Goal: Task Accomplishment & Management: Use online tool/utility

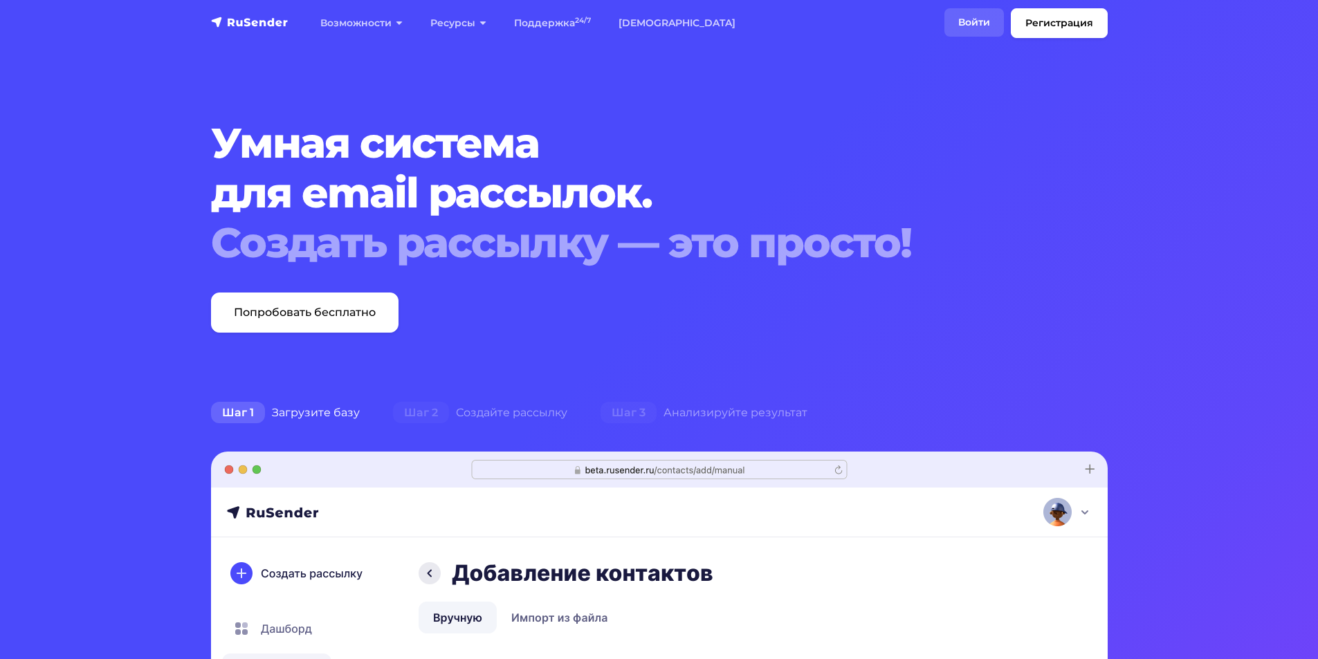
click at [985, 24] on link "Войти" at bounding box center [975, 22] width 60 height 28
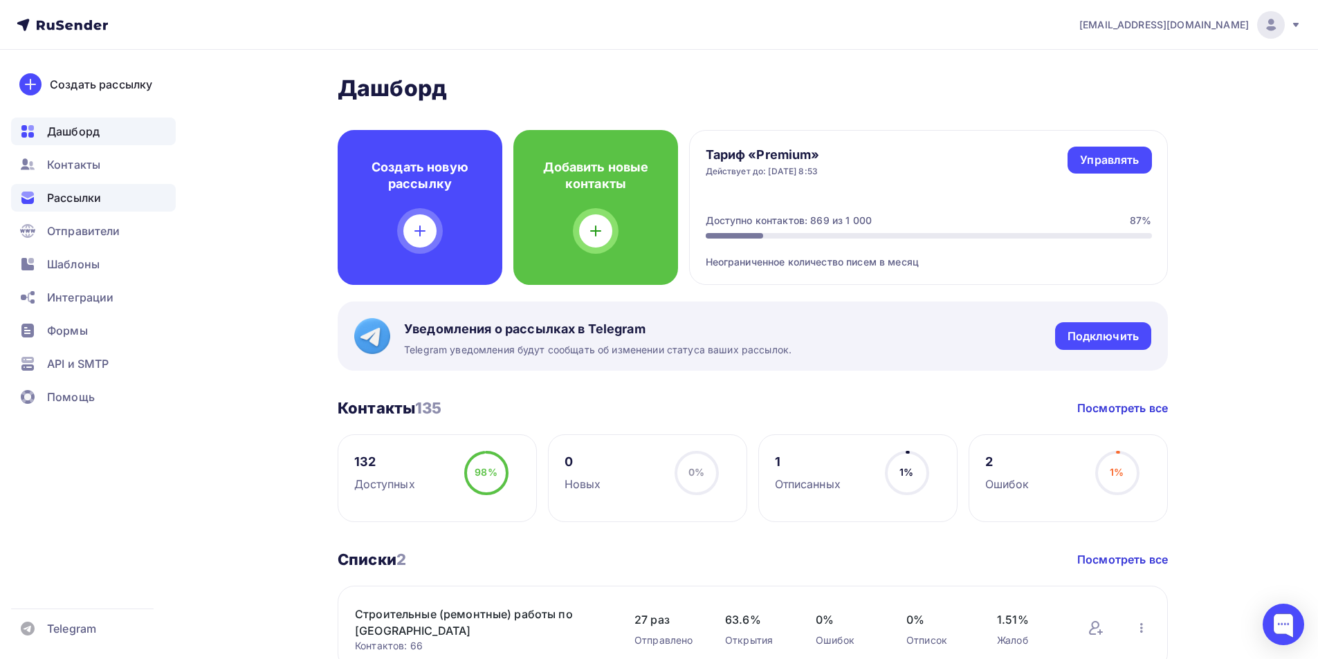
click at [107, 203] on div "Рассылки" at bounding box center [93, 198] width 165 height 28
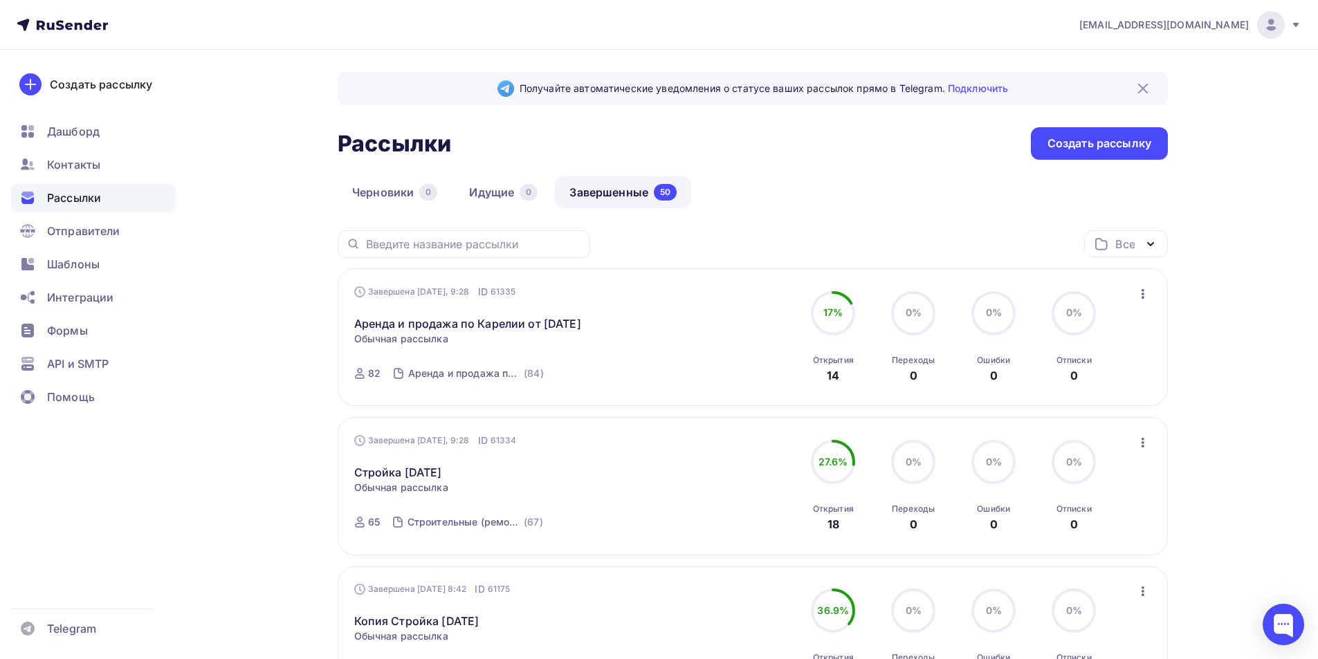
click at [1140, 451] on icon "button" at bounding box center [1143, 443] width 17 height 17
click at [1083, 543] on div "Копировать в новую" at bounding box center [1080, 534] width 142 height 17
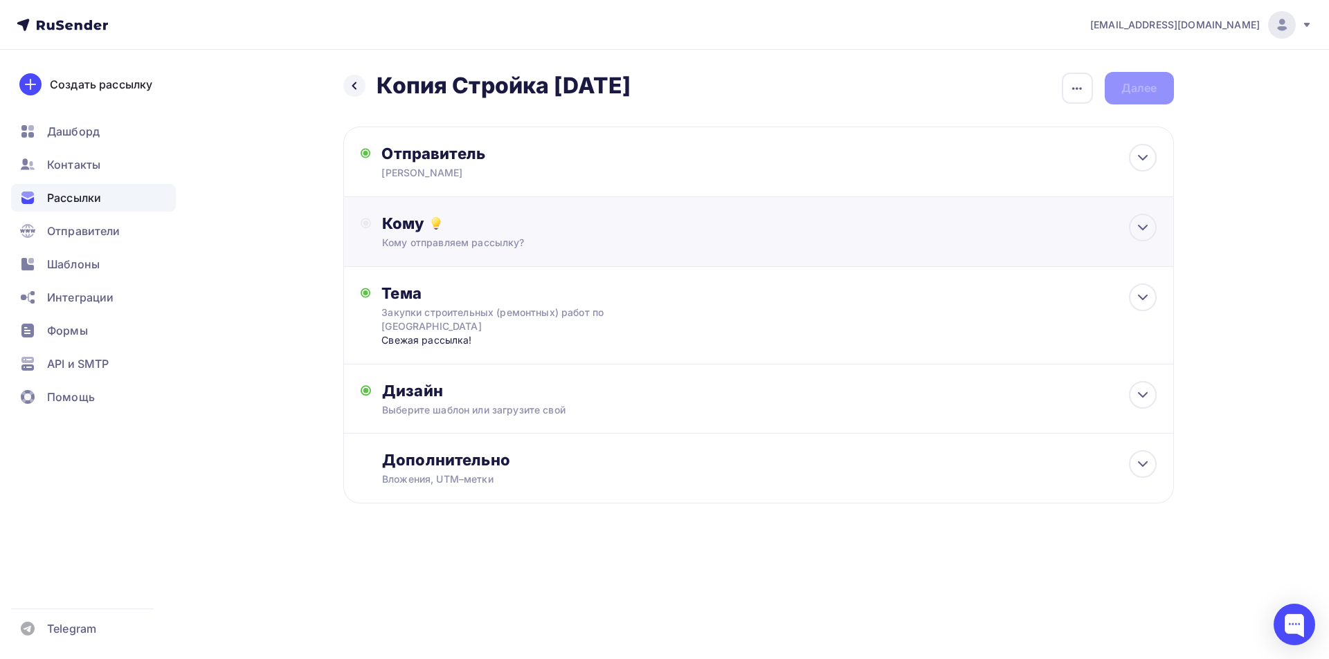
click at [522, 248] on div "Кому отправляем рассылку?" at bounding box center [730, 243] width 697 height 14
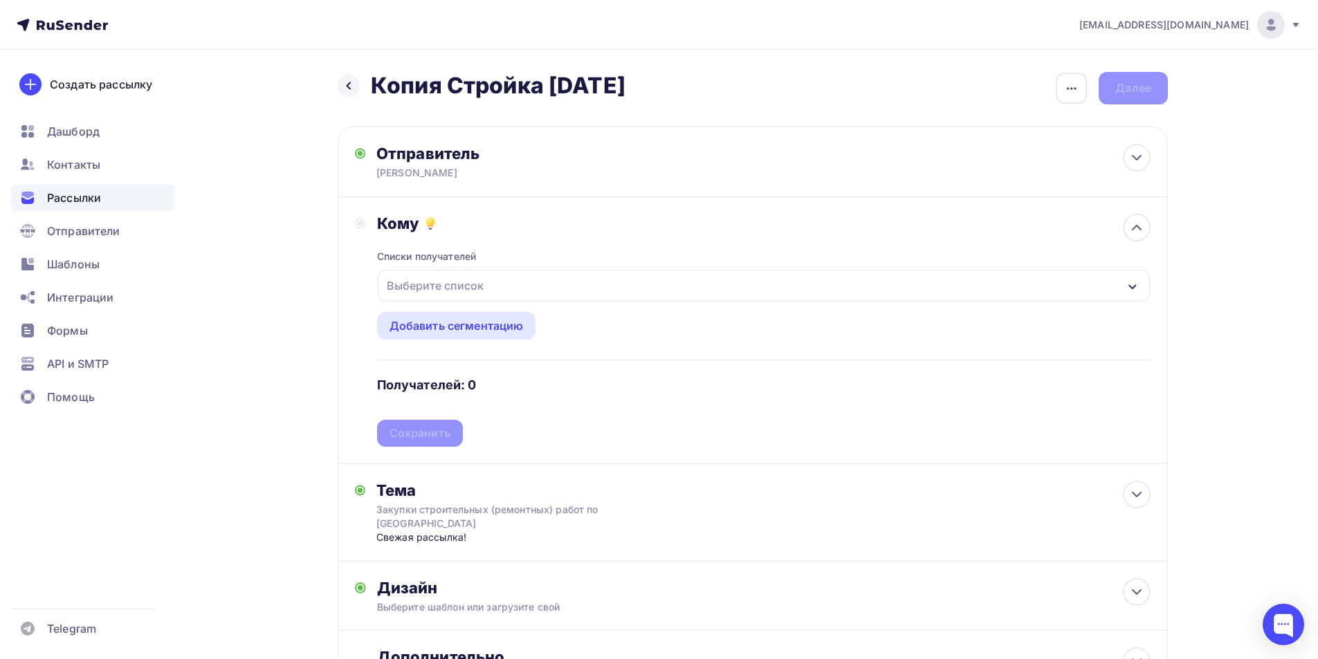
click at [487, 297] on div "Выберите список" at bounding box center [435, 285] width 108 height 25
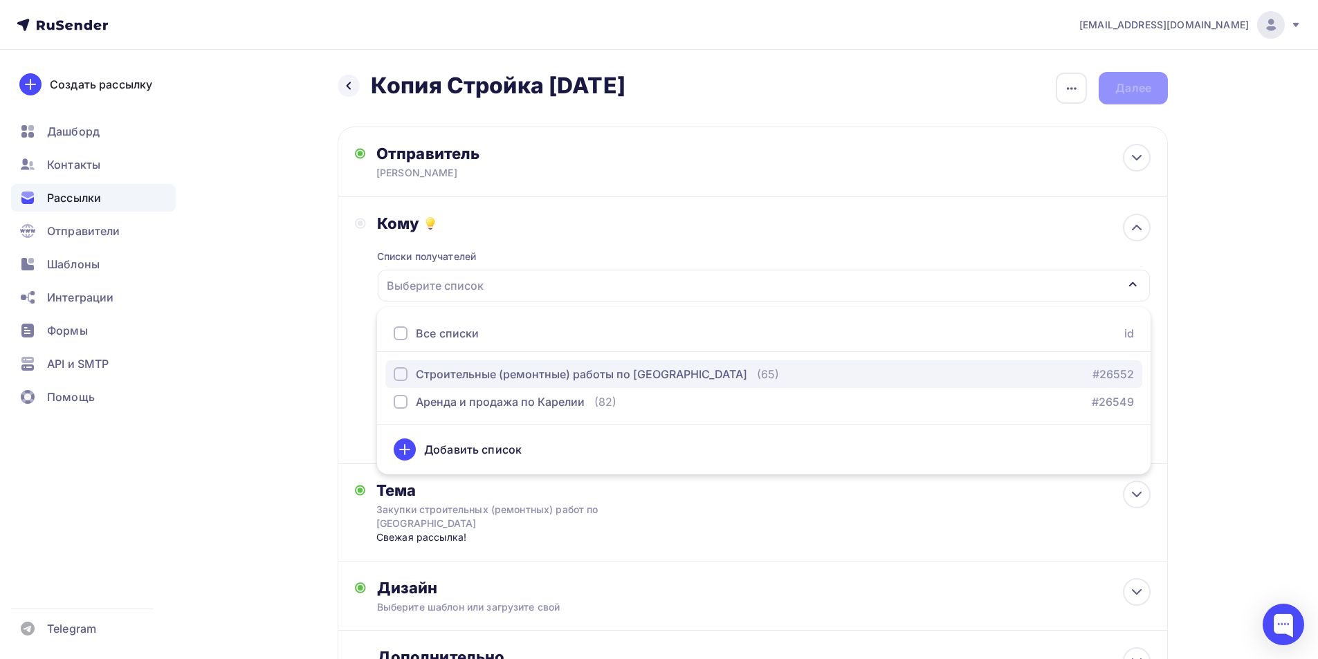
click at [480, 378] on div "Строительные (ремонтные) работы по [GEOGRAPHIC_DATA]" at bounding box center [581, 374] width 331 height 17
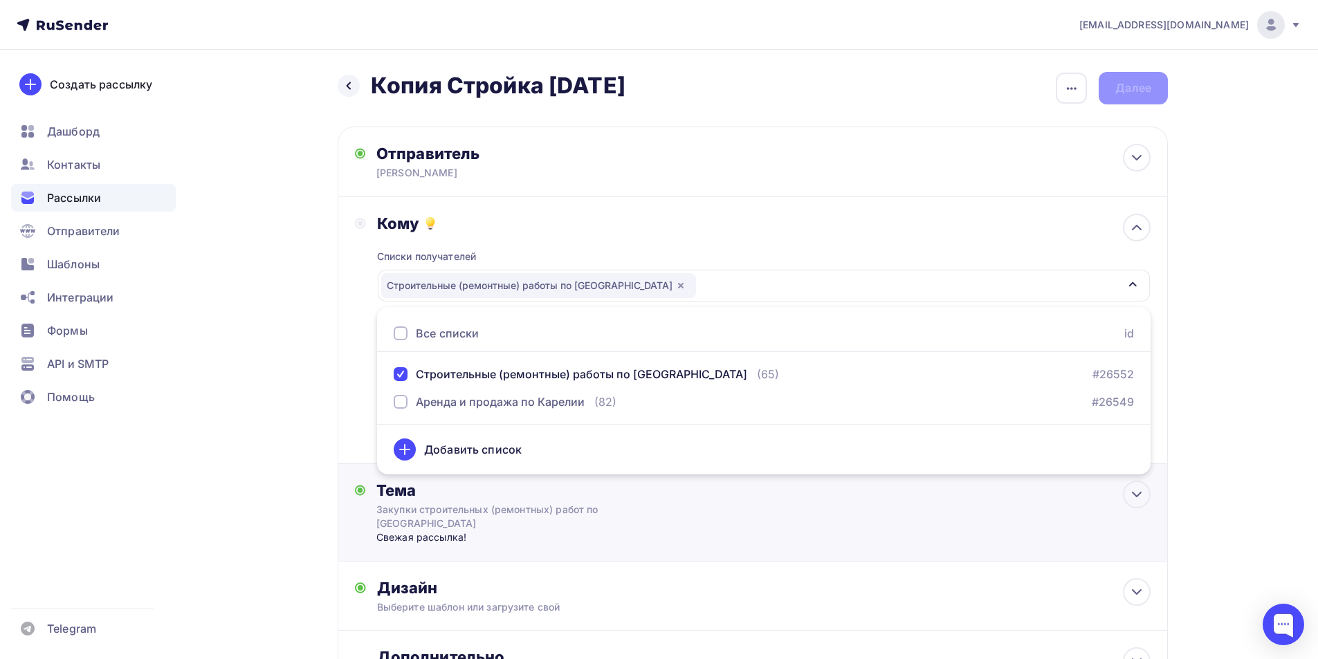
click at [652, 482] on div "Тема Закупки строительных (ремонтных) работ по [GEOGRAPHIC_DATA] Свежая рассылк…" at bounding box center [753, 513] width 830 height 98
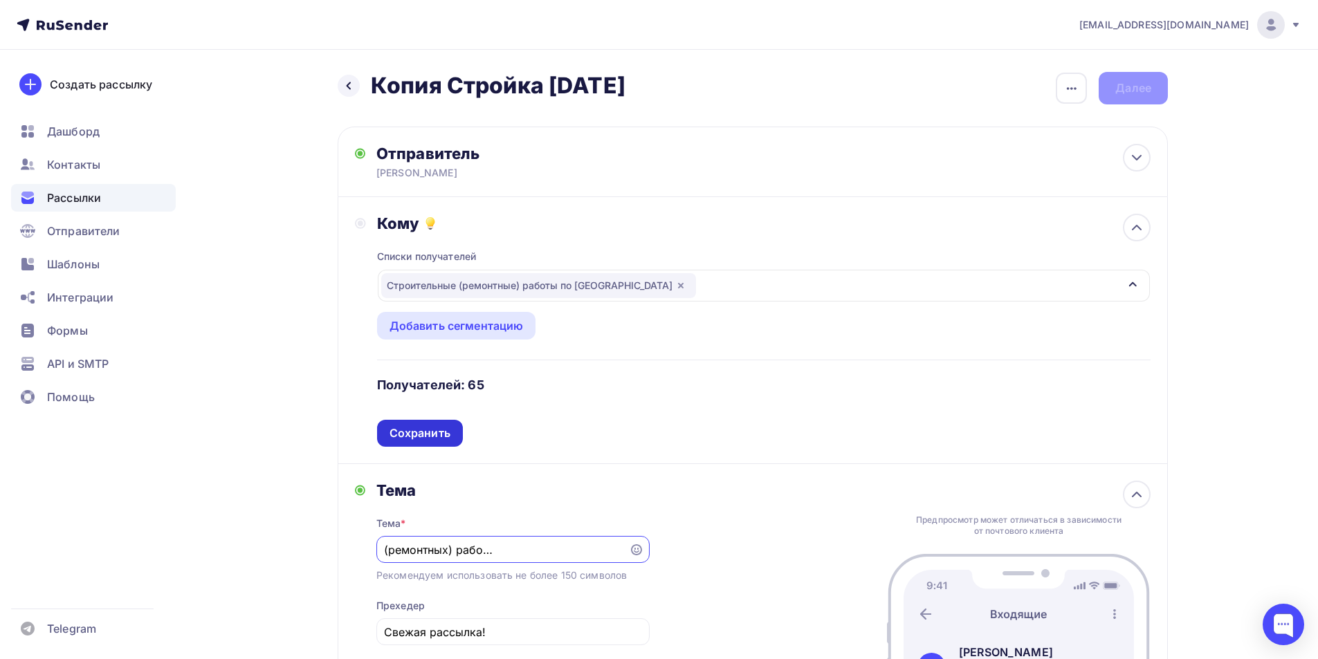
click at [428, 429] on div "Сохранить" at bounding box center [420, 434] width 61 height 16
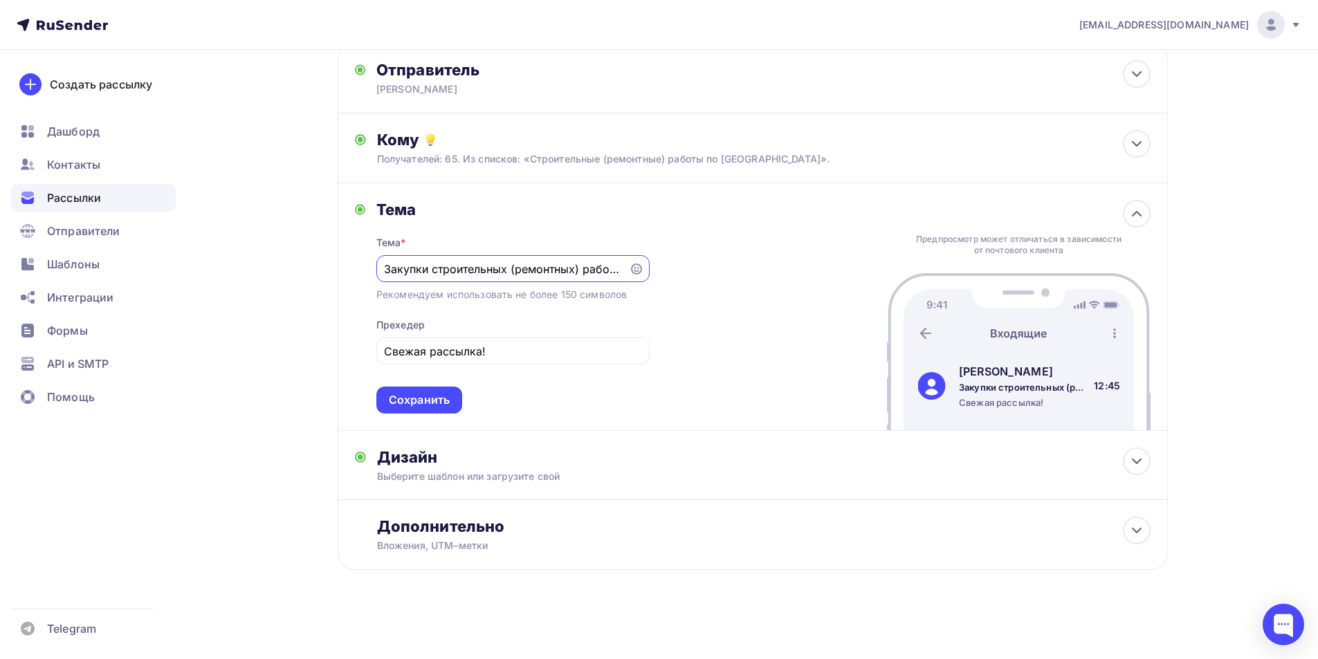
scroll to position [0, 127]
drag, startPoint x: 544, startPoint y: 275, endPoint x: 677, endPoint y: 262, distance: 134.2
click at [677, 262] on div "Тема Тема * Закупки строительных (ремонтных) работ по [GEOGRAPHIC_DATA] Рекомен…" at bounding box center [753, 307] width 830 height 248
click at [708, 291] on div "Тема Тема * Закупки строительных (ремонтных) работ по [GEOGRAPHIC_DATA] Рекомен…" at bounding box center [753, 307] width 830 height 248
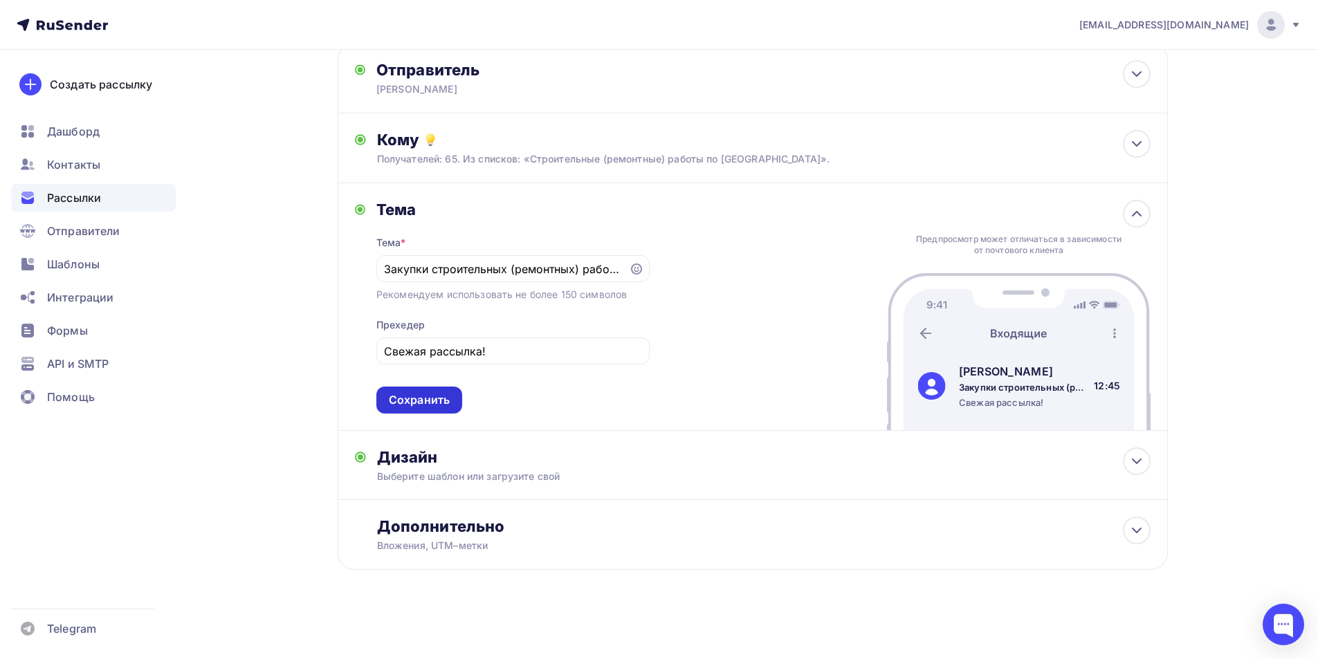
click at [419, 403] on div "Сохранить" at bounding box center [419, 400] width 61 height 16
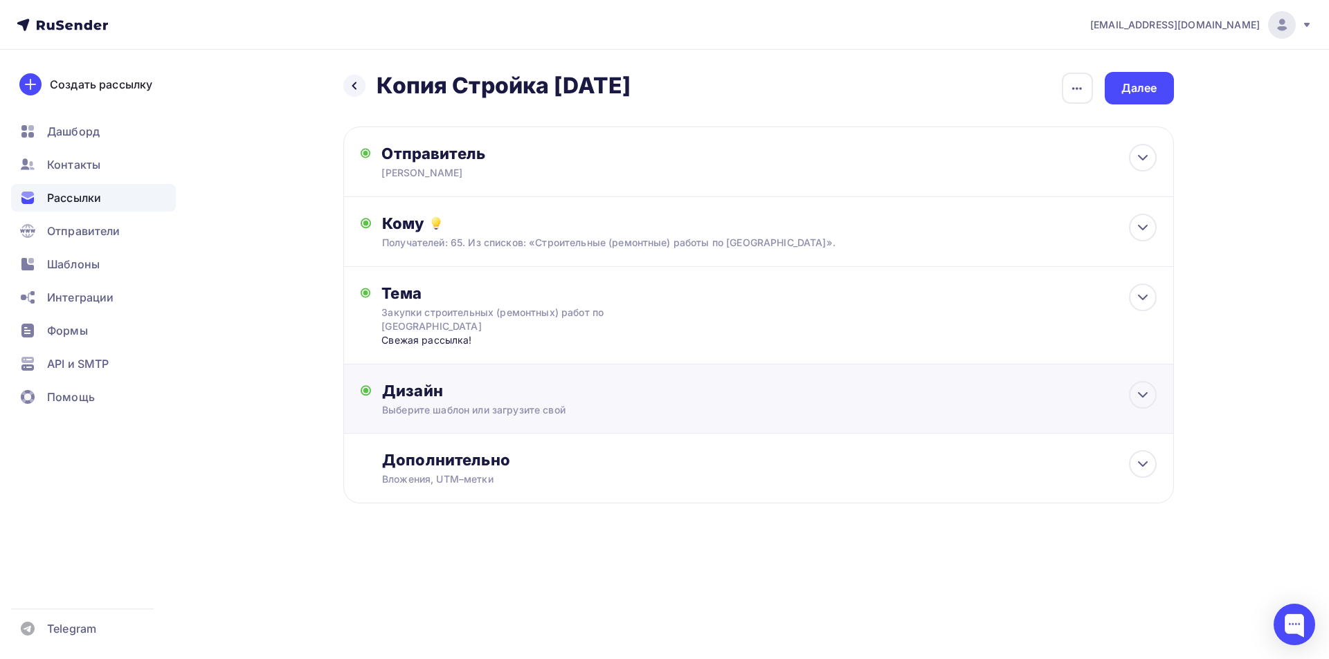
click at [464, 403] on div "Выберите шаблон или загрузите свой" at bounding box center [730, 410] width 697 height 14
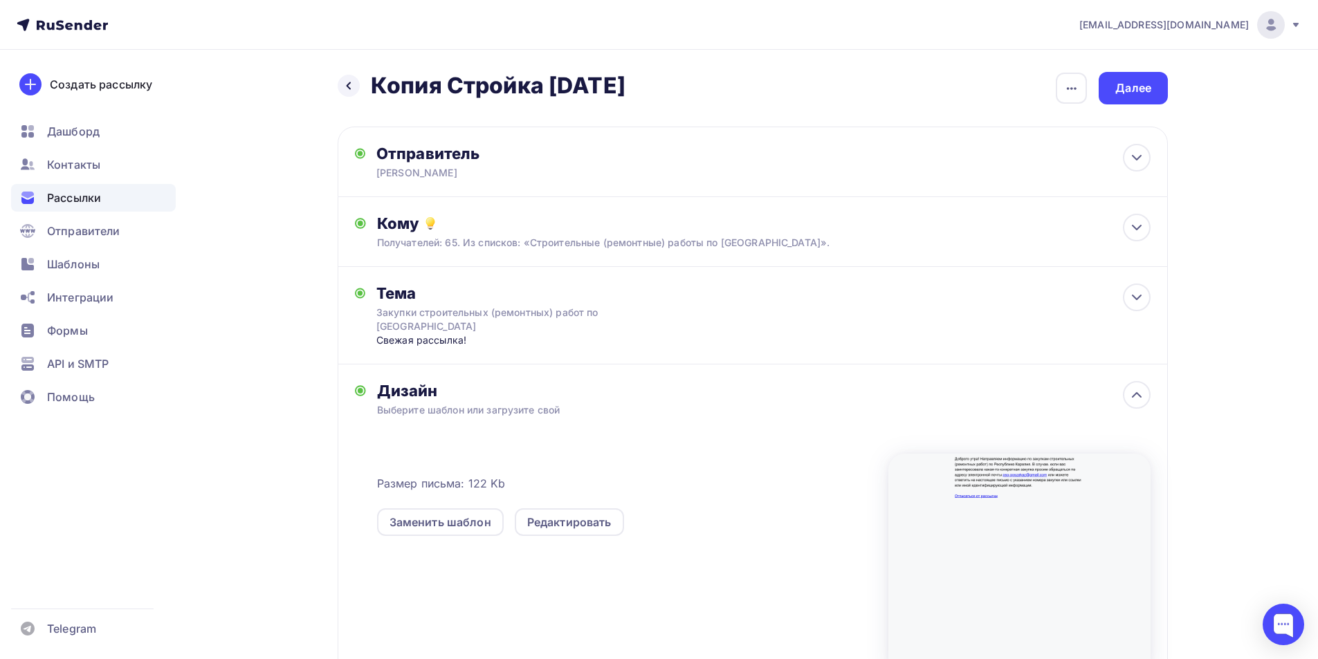
click at [464, 403] on div "Выберите шаблон или загрузите свой" at bounding box center [725, 410] width 697 height 14
click at [1140, 388] on icon at bounding box center [1137, 395] width 17 height 17
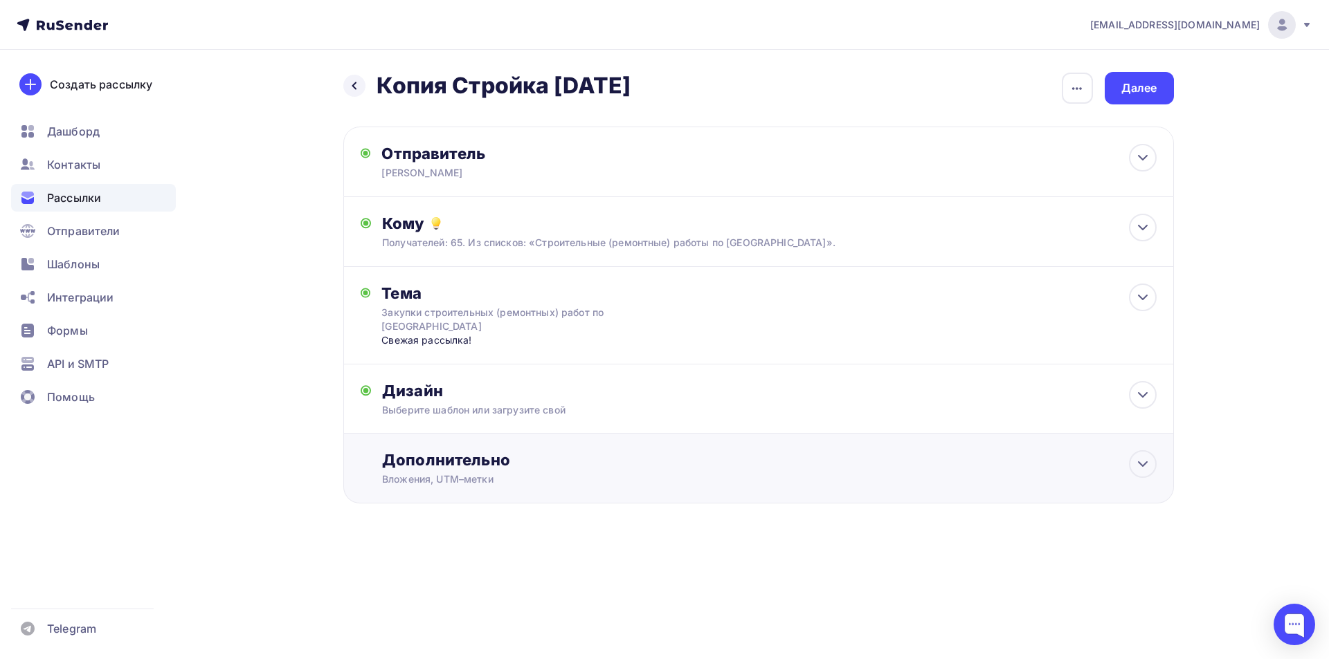
click at [543, 455] on div "Дополнительно" at bounding box center [769, 459] width 774 height 19
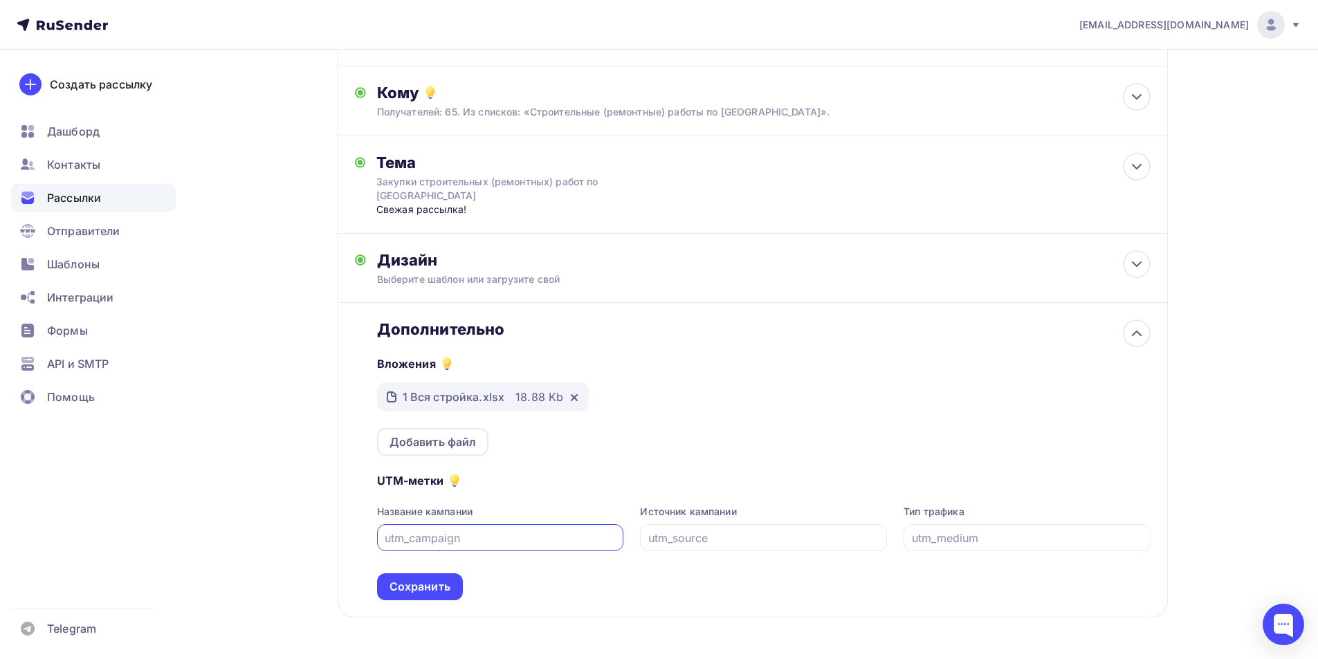
scroll to position [138, 0]
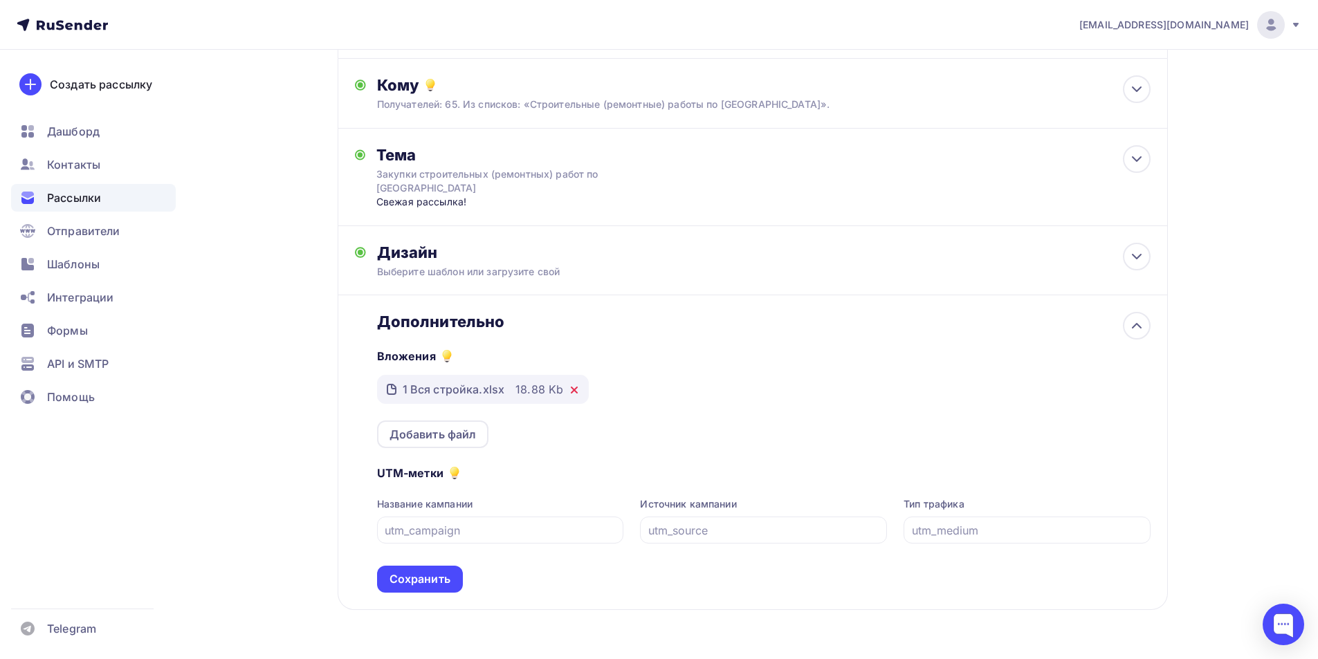
click at [574, 392] on icon at bounding box center [575, 391] width 6 height 6
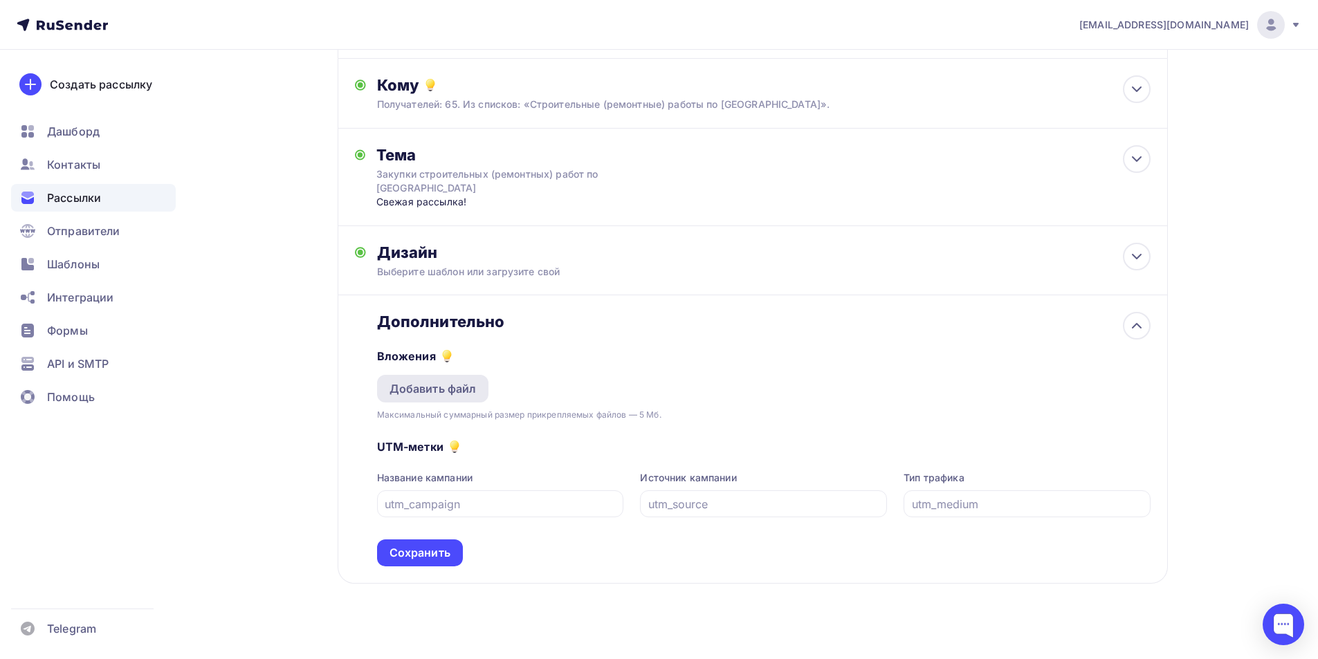
click at [423, 399] on div "Добавить файл" at bounding box center [433, 389] width 112 height 28
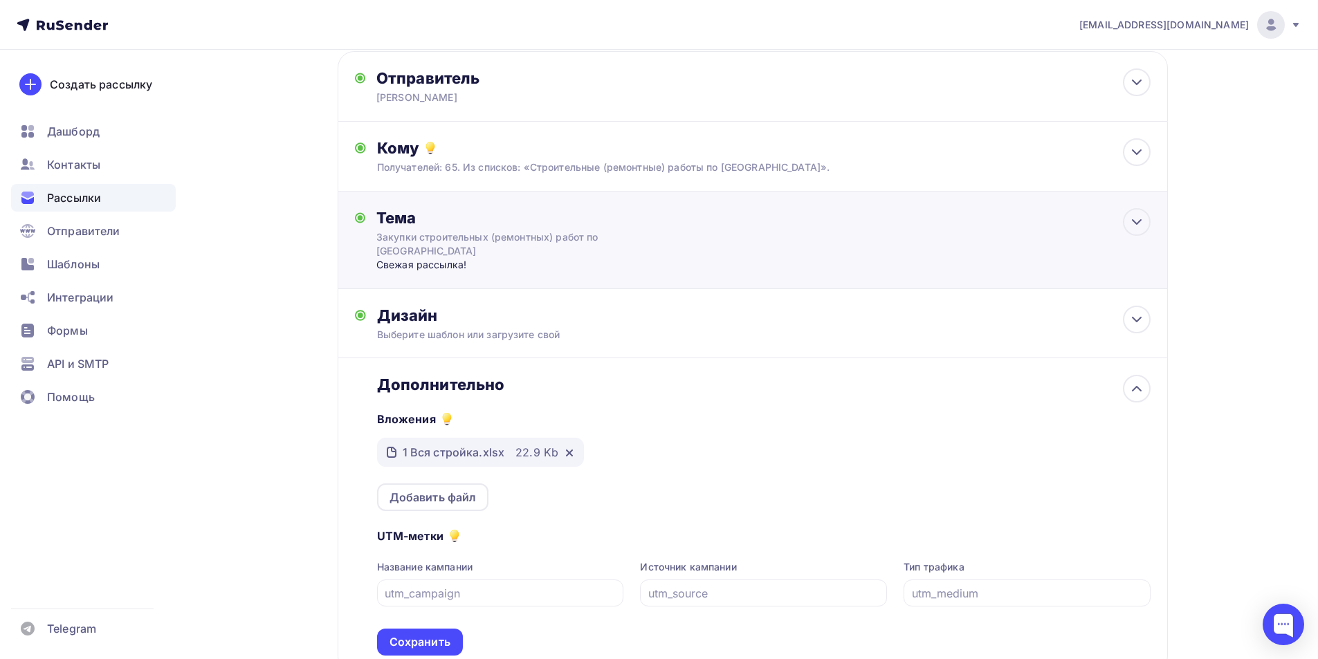
scroll to position [0, 0]
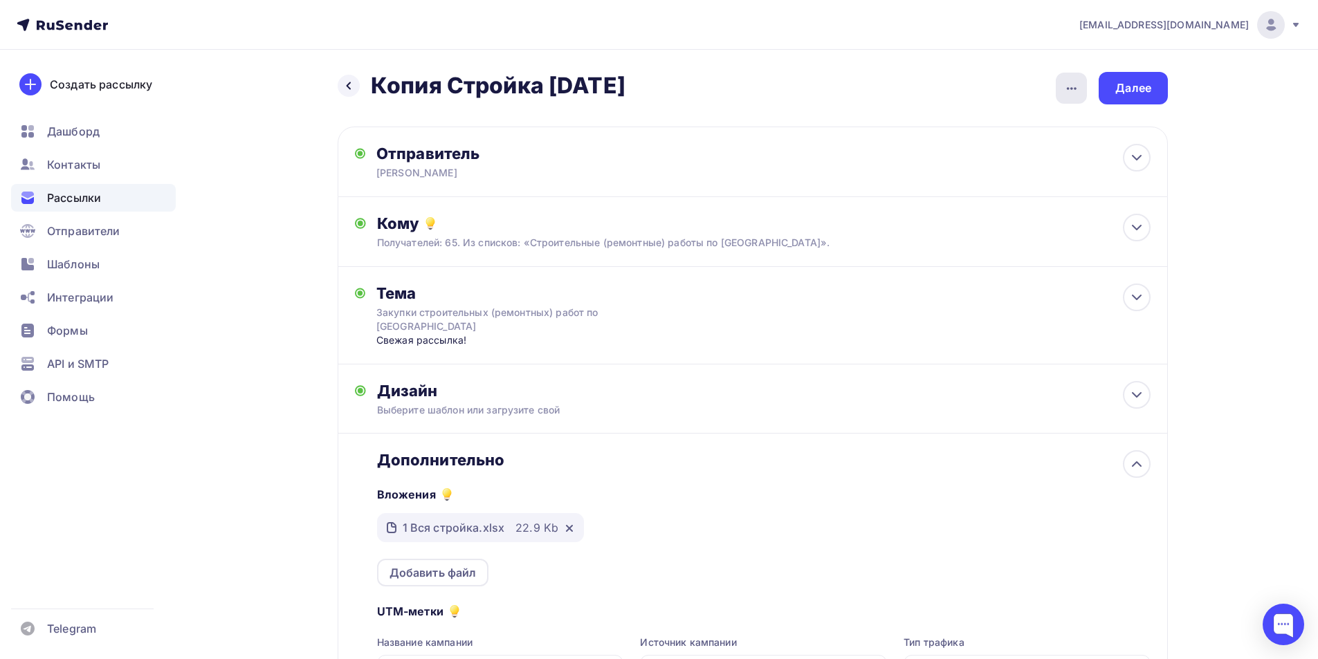
click at [1064, 86] on icon "button" at bounding box center [1072, 88] width 17 height 17
click at [992, 160] on div "Переименовать рассылку" at bounding box center [999, 159] width 172 height 17
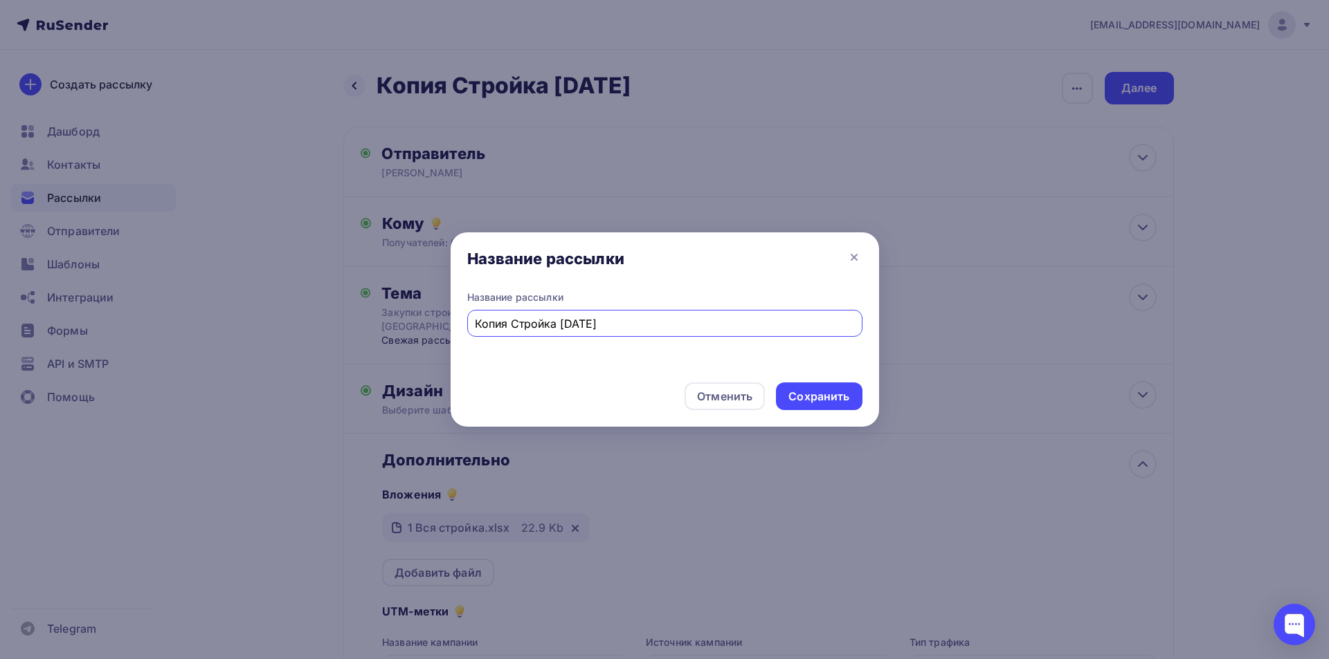
click at [572, 320] on input "Копия Стройка [DATE]" at bounding box center [664, 324] width 379 height 17
type input "Копия Стройка [DATE]"
click at [828, 393] on div "Сохранить" at bounding box center [818, 397] width 61 height 16
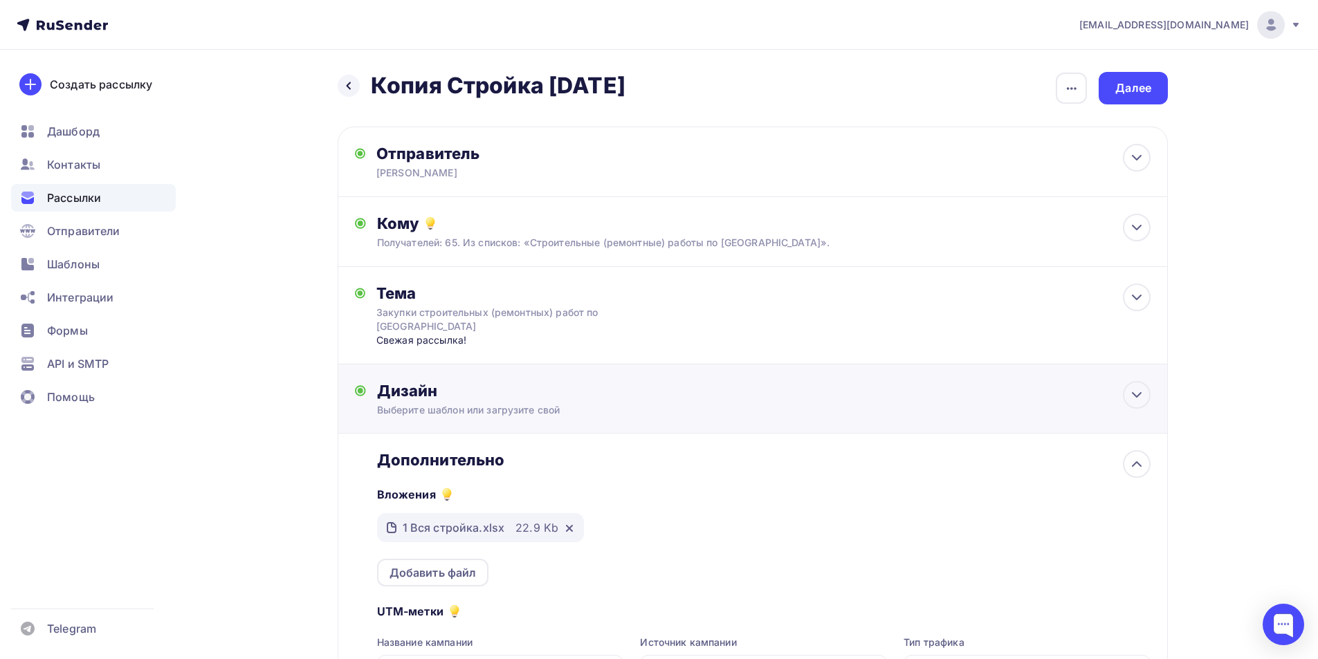
scroll to position [179, 0]
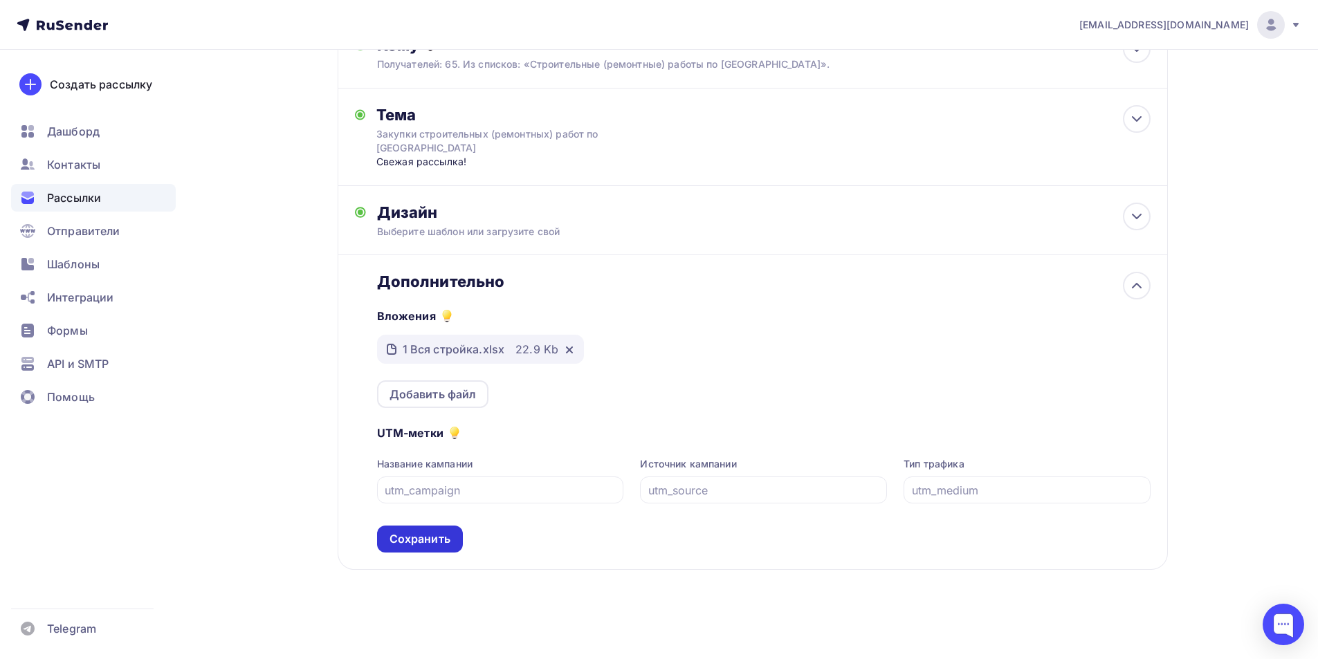
click at [434, 539] on div "Сохранить" at bounding box center [420, 539] width 61 height 16
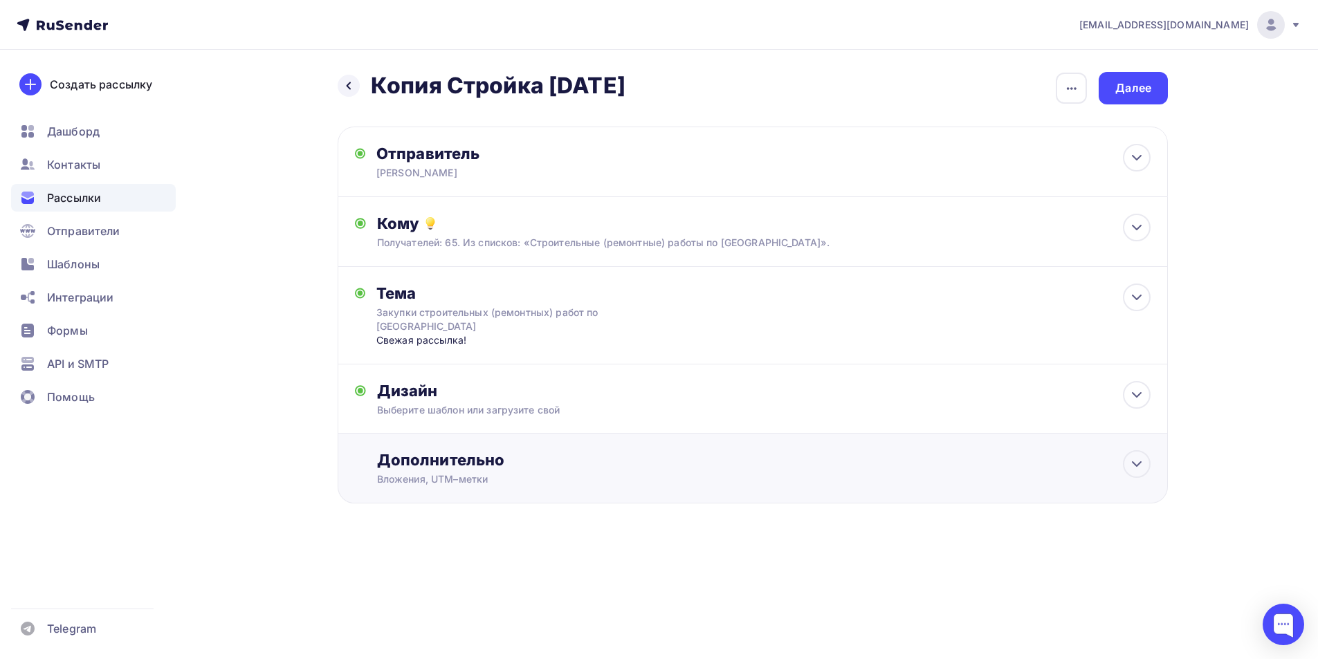
scroll to position [0, 0]
click at [1142, 95] on div "Далее" at bounding box center [1139, 88] width 36 height 16
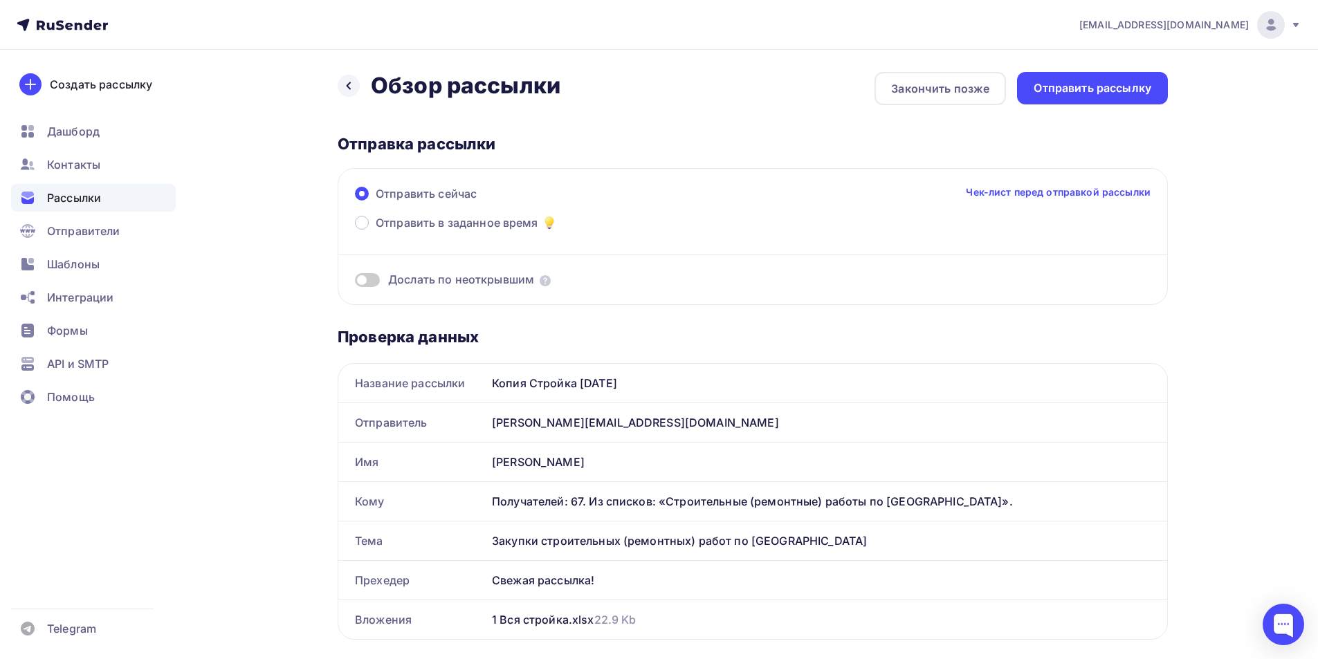
click at [1142, 95] on div "Отправить рассылку" at bounding box center [1093, 88] width 118 height 16
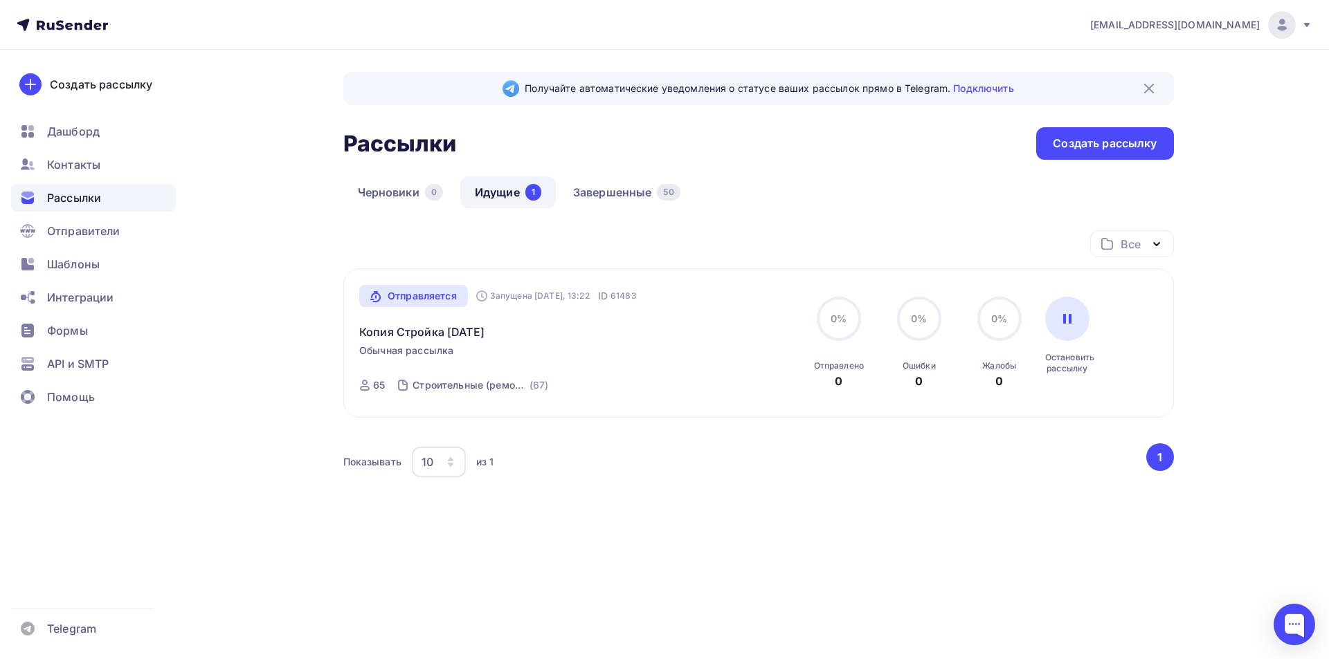
click at [77, 202] on span "Рассылки" at bounding box center [74, 198] width 54 height 17
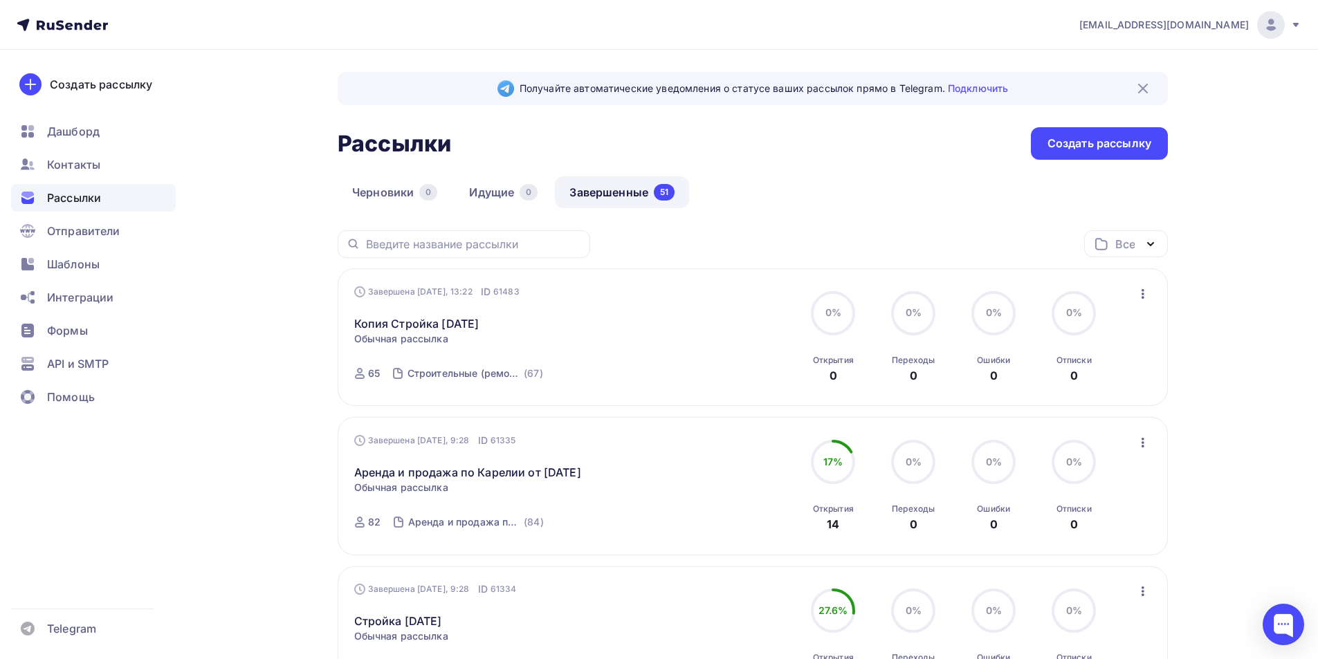
click at [1137, 440] on icon "button" at bounding box center [1143, 443] width 17 height 17
click at [1084, 538] on div "Копировать в новую" at bounding box center [1080, 534] width 142 height 17
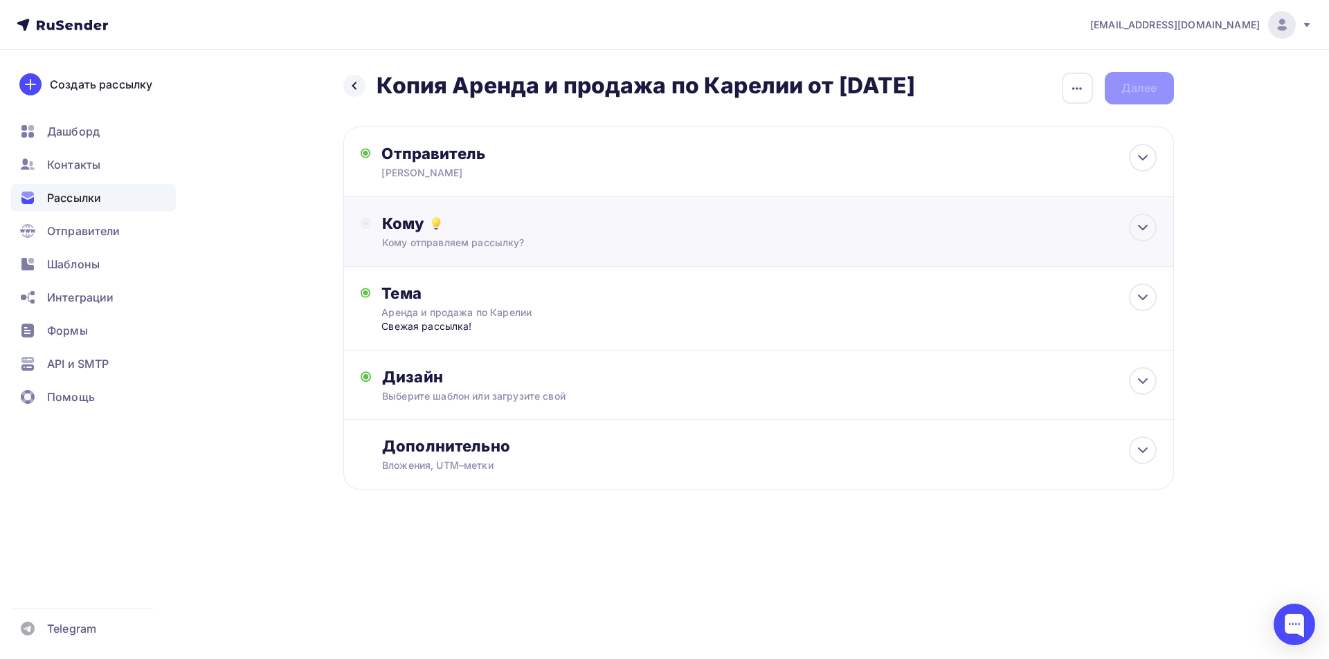
click at [508, 225] on div "Кому" at bounding box center [769, 223] width 774 height 19
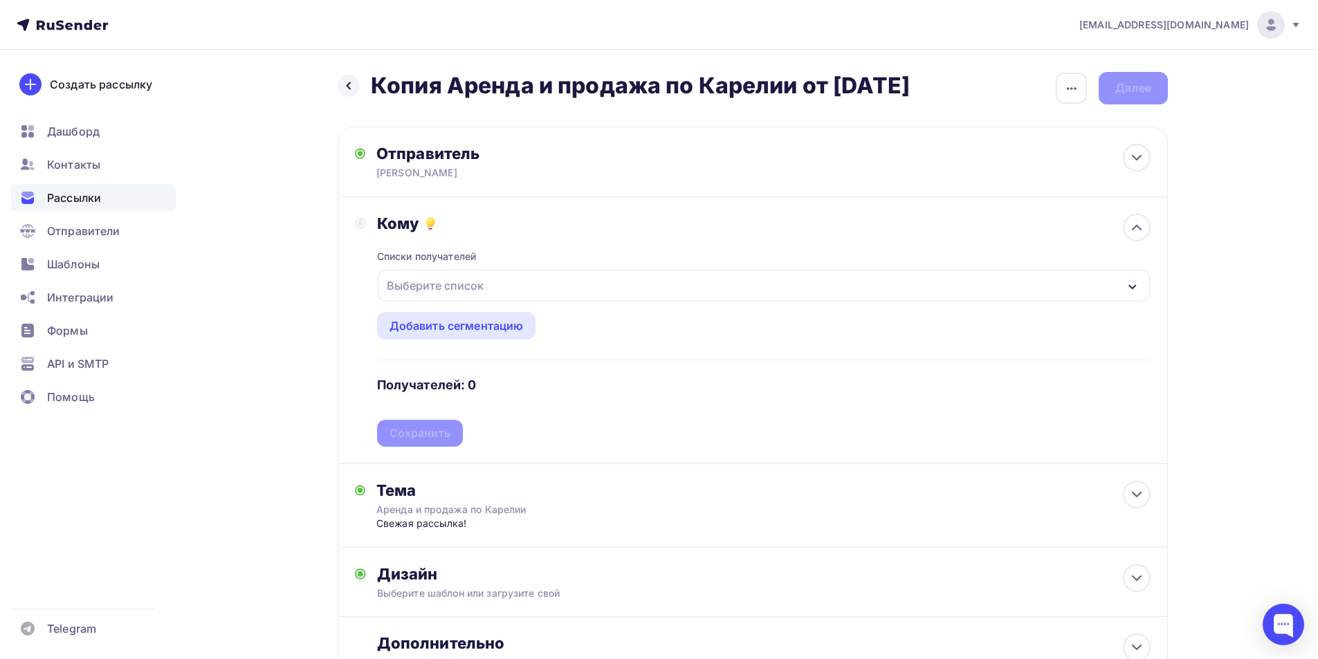
click at [485, 298] on div "Выберите список" at bounding box center [764, 286] width 772 height 32
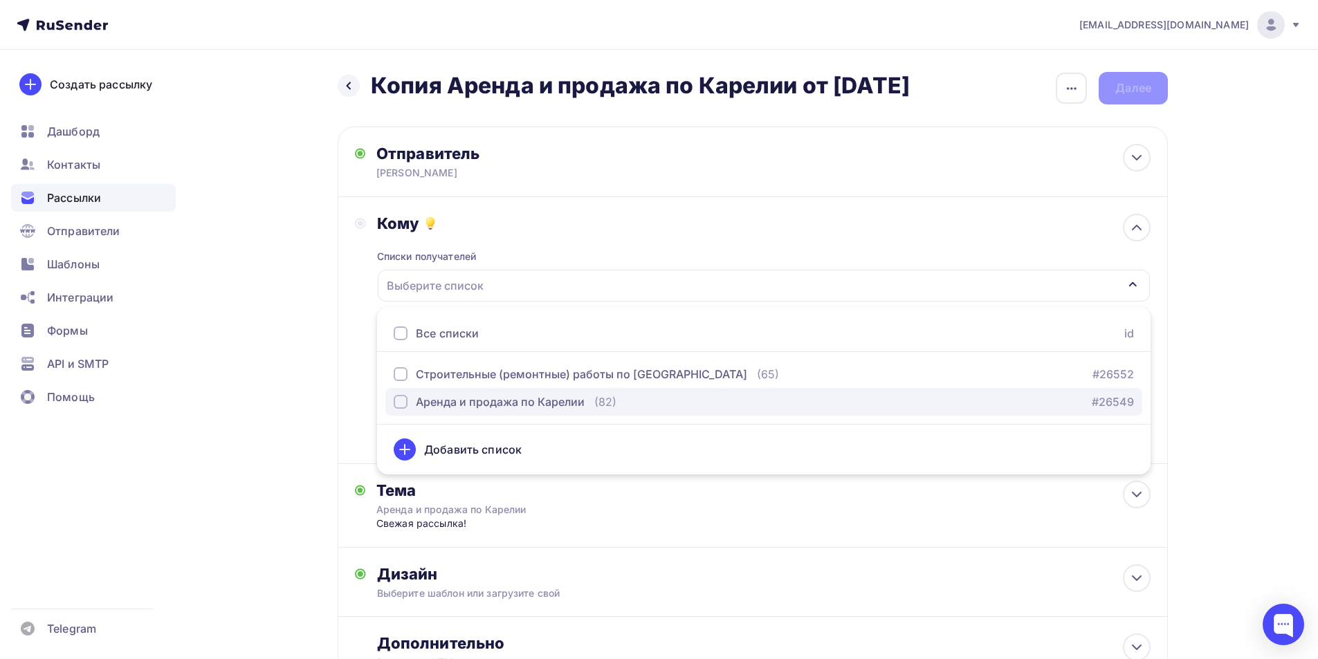
click at [479, 403] on div "Аренда и продажа по Карелии" at bounding box center [500, 402] width 169 height 17
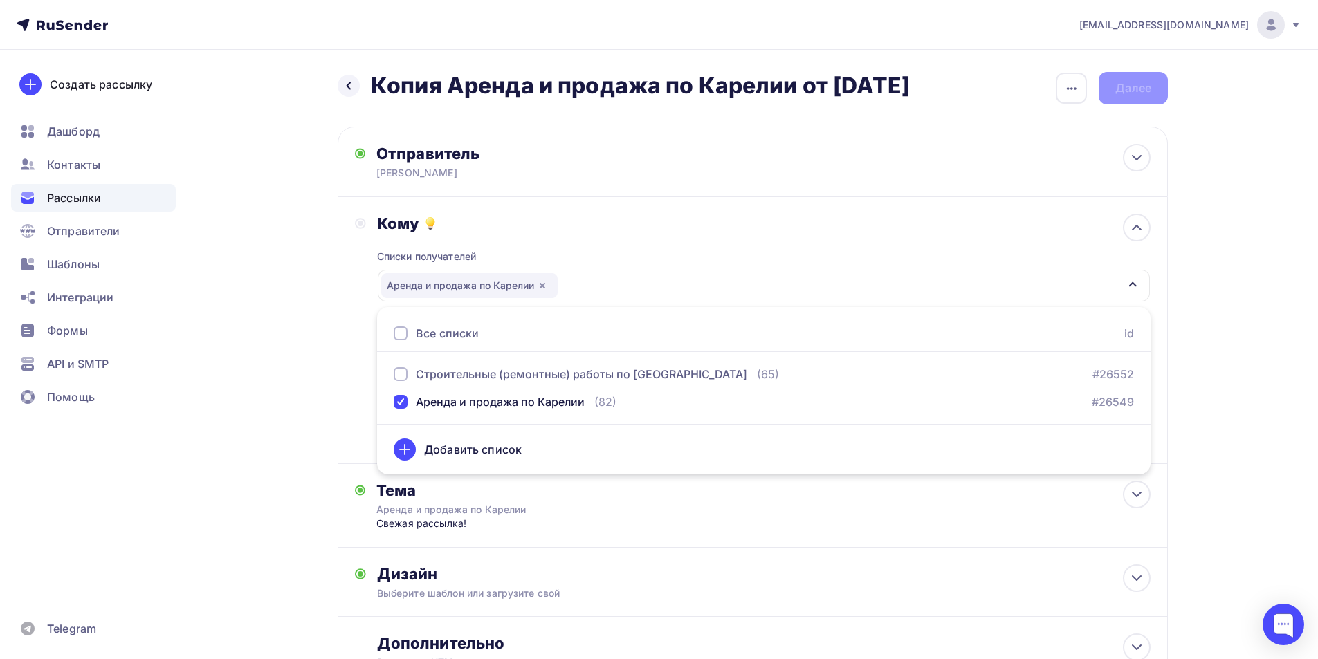
click at [282, 257] on div "Назад Копия Аренда и продажа по Карелии от [DATE] Копия Аренда и продажа по Кар…" at bounding box center [659, 413] width 1134 height 727
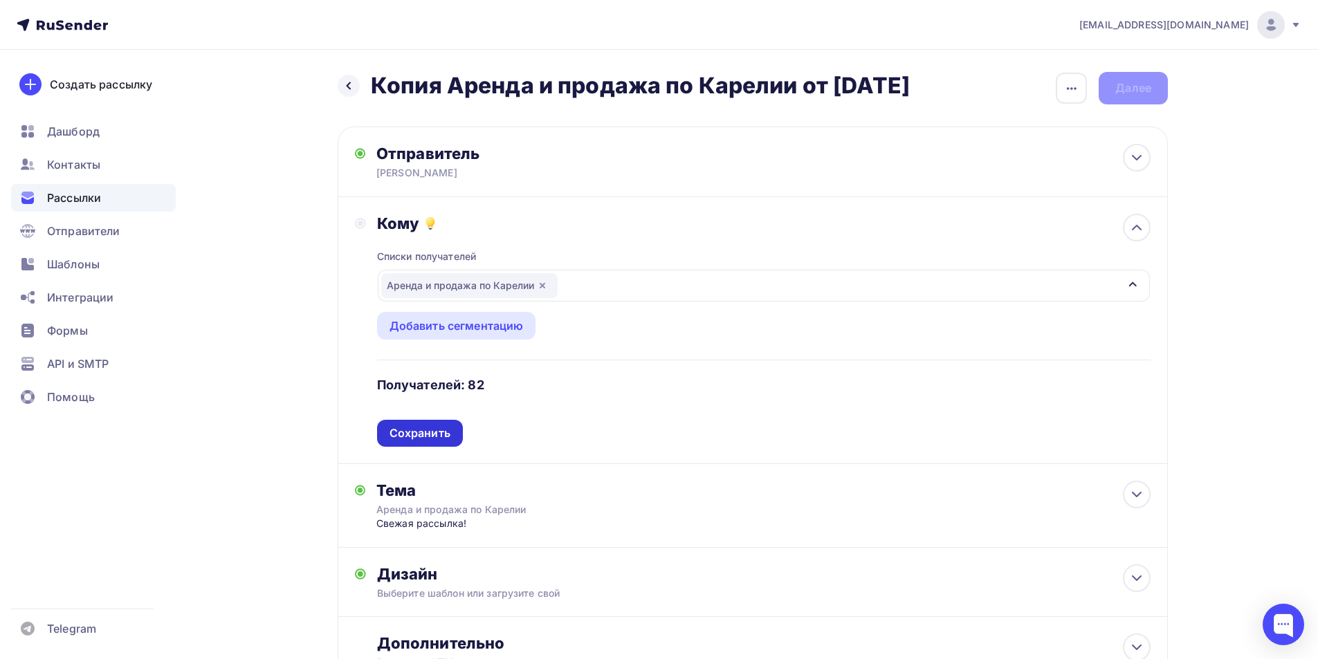
click at [437, 426] on div "Сохранить" at bounding box center [420, 434] width 61 height 16
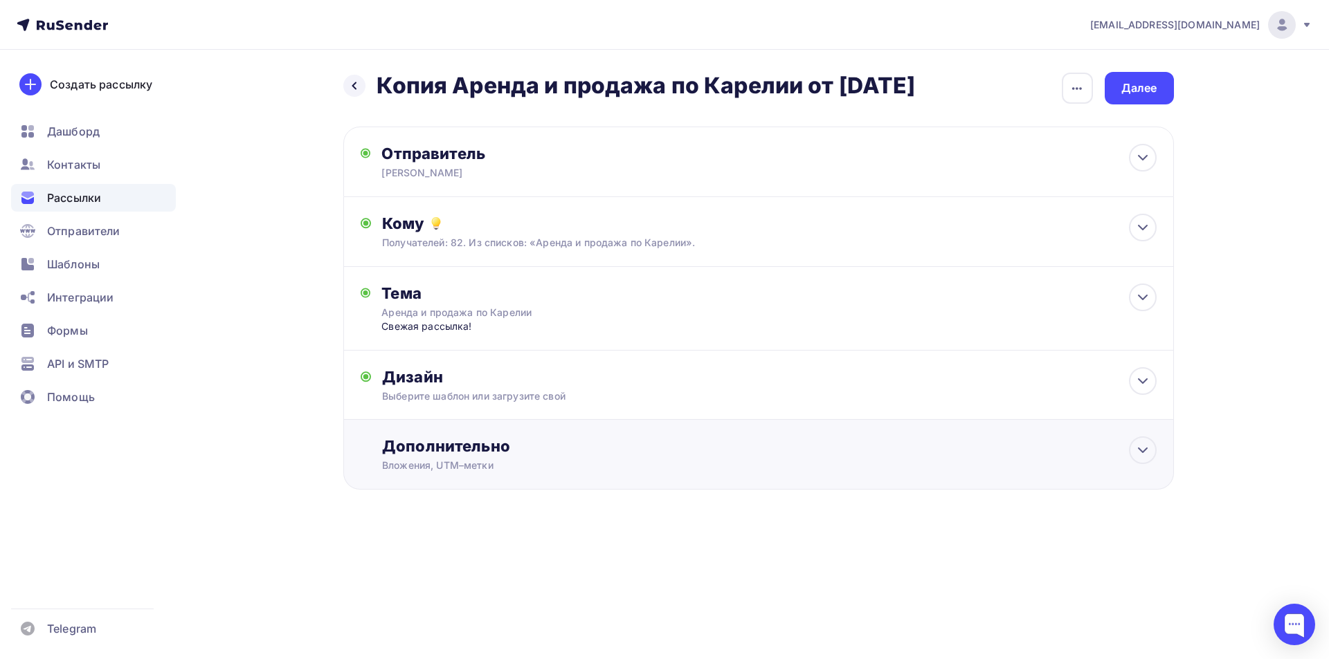
click at [493, 436] on div "Дополнительно Вложения, [GEOGRAPHIC_DATA]–метки Вложения Выгрузка результатов и…" at bounding box center [758, 455] width 830 height 70
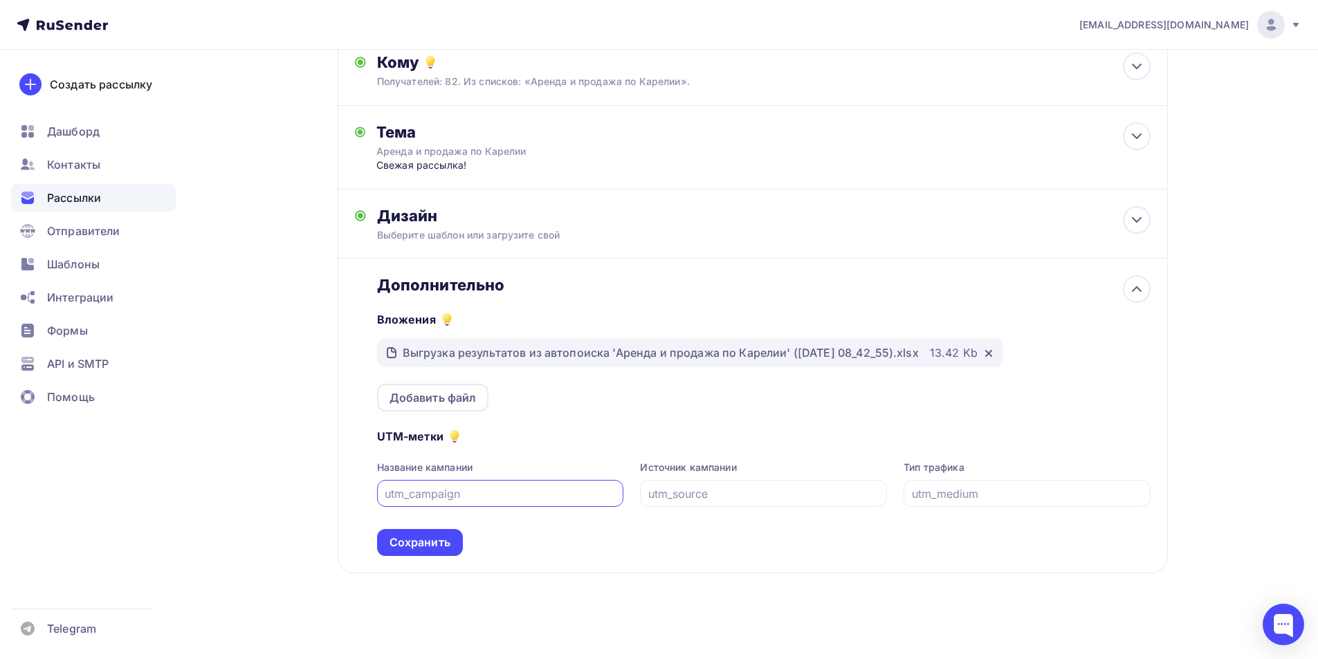
scroll to position [165, 0]
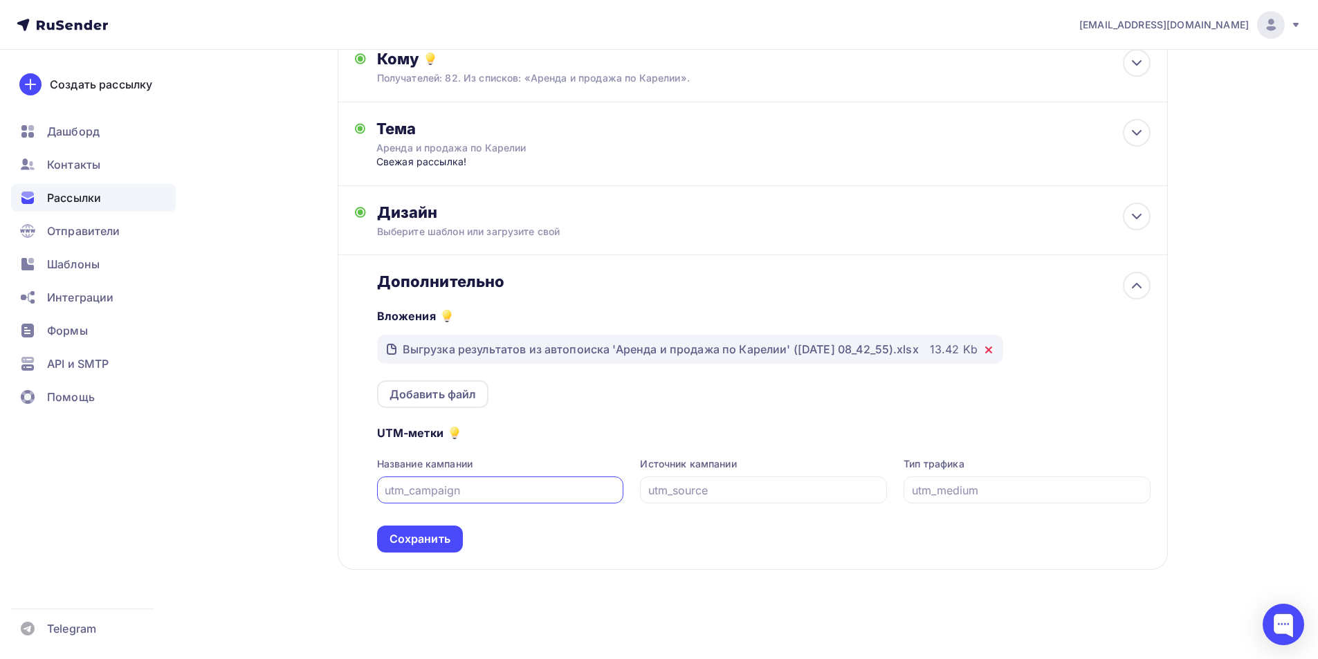
click at [994, 347] on icon at bounding box center [988, 350] width 11 height 11
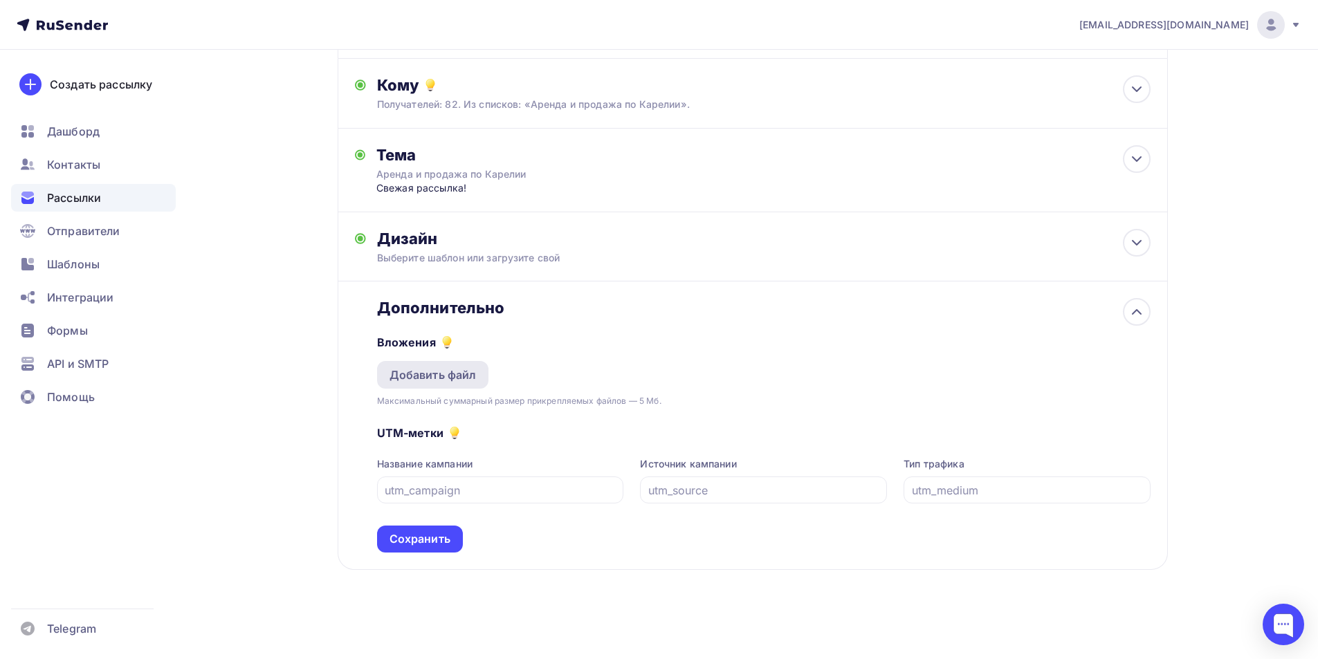
click at [414, 370] on div "Добавить файл" at bounding box center [433, 375] width 87 height 17
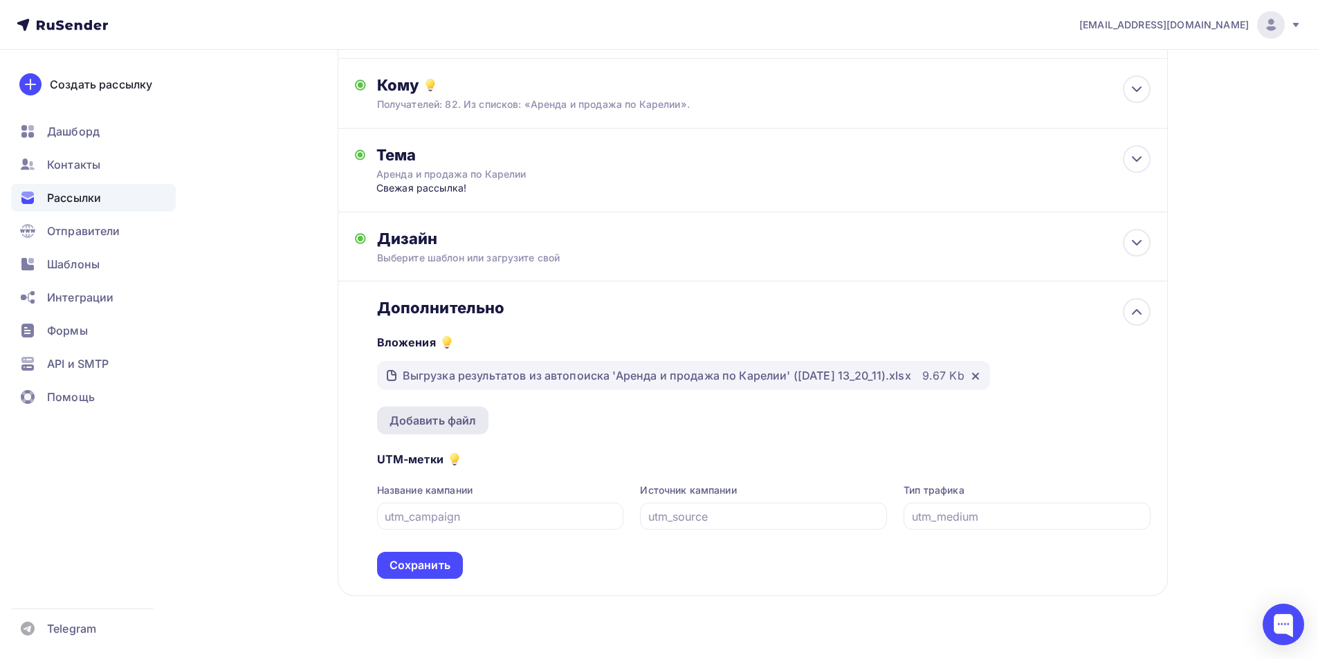
scroll to position [165, 0]
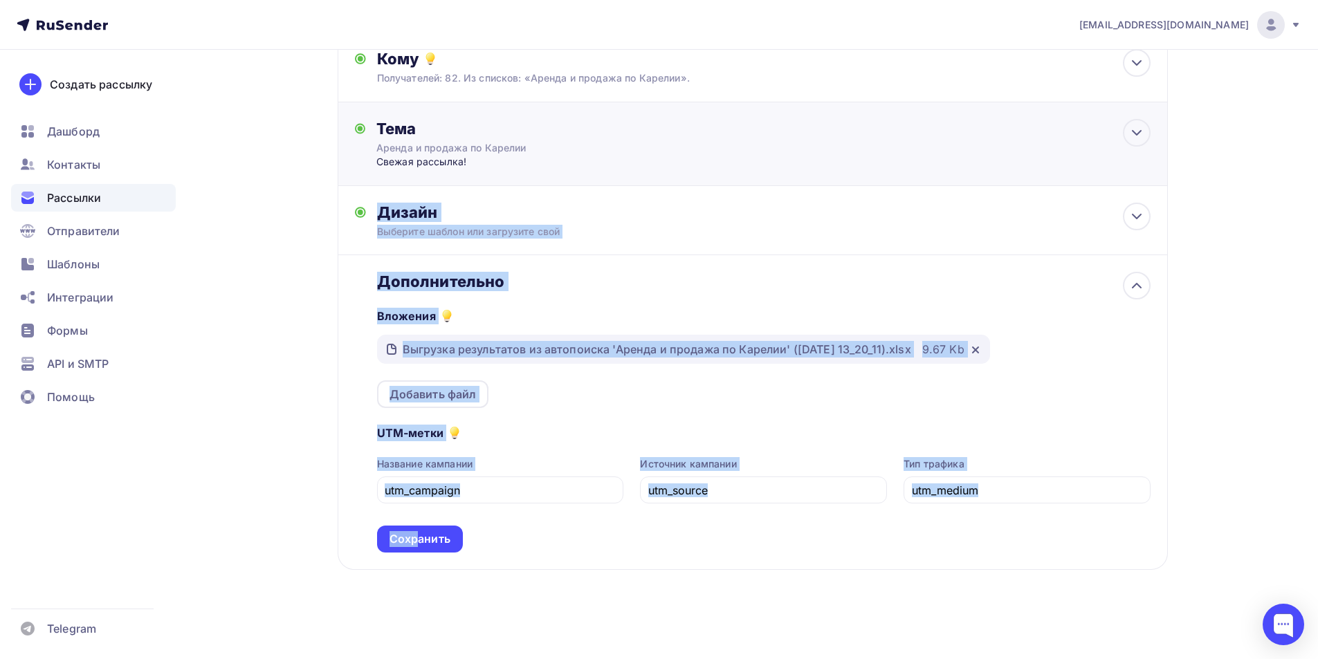
drag, startPoint x: 421, startPoint y: 531, endPoint x: 988, endPoint y: 104, distance: 710.5
click at [988, 104] on div "Отправитель [PERSON_NAME] Email * [EMAIL_ADDRESS][DOMAIN_NAME] [EMAIL_ADDRESS][…" at bounding box center [753, 266] width 830 height 608
click at [1257, 275] on div "[EMAIL_ADDRESS][DOMAIN_NAME] Аккаунт Тарифы Выйти Создать рассылку [GEOGRAPHIC_…" at bounding box center [659, 247] width 1318 height 824
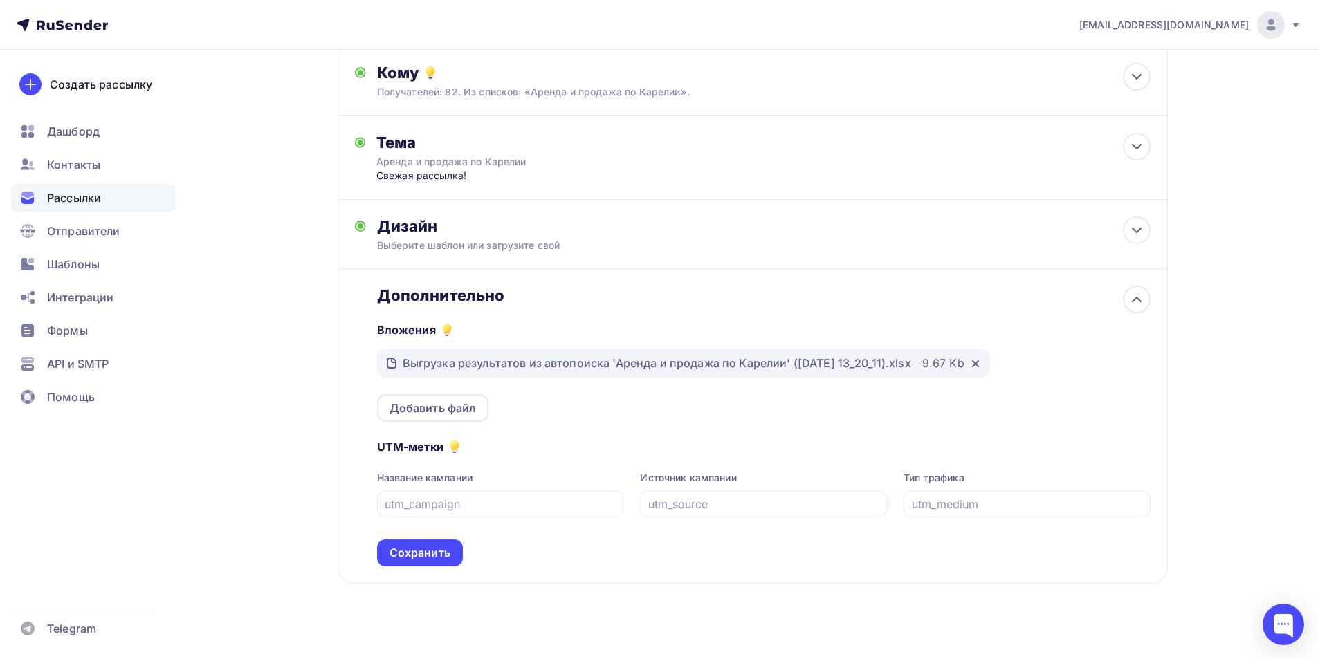
scroll to position [0, 0]
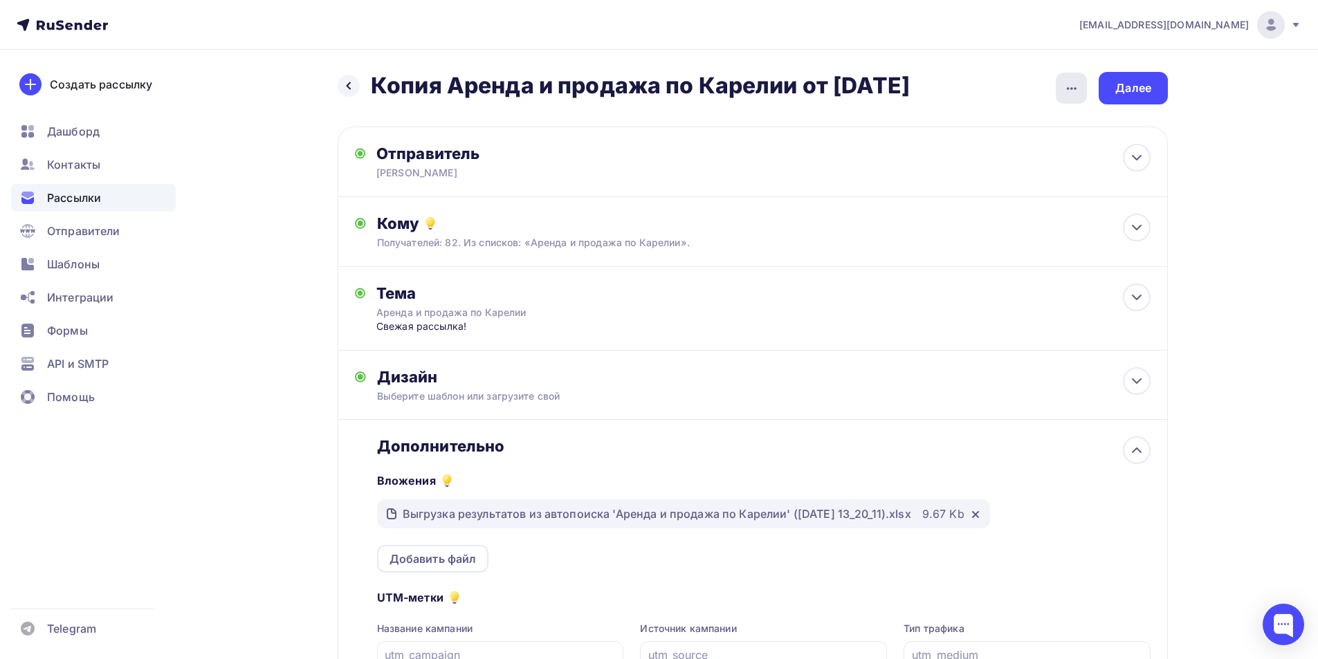
click at [1070, 89] on icon "button" at bounding box center [1072, 88] width 17 height 17
click at [990, 160] on div "Переименовать рассылку" at bounding box center [999, 159] width 172 height 17
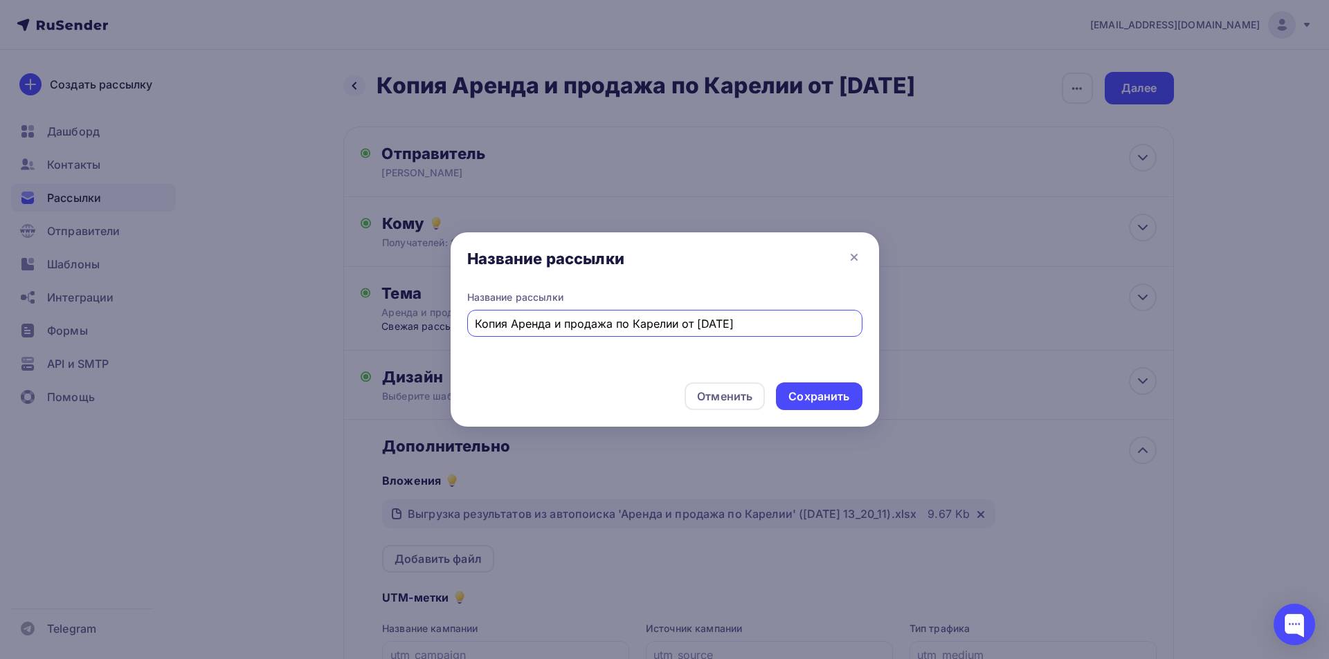
click at [707, 323] on input "Копия Аренда и продажа по Карелии от [DATE]" at bounding box center [664, 324] width 379 height 17
type input "Копия Аренда и продажа по Карелии от [DATE]"
click at [774, 401] on div "Отменить Сохранить" at bounding box center [664, 399] width 428 height 55
click at [803, 401] on div "Сохранить" at bounding box center [818, 397] width 61 height 16
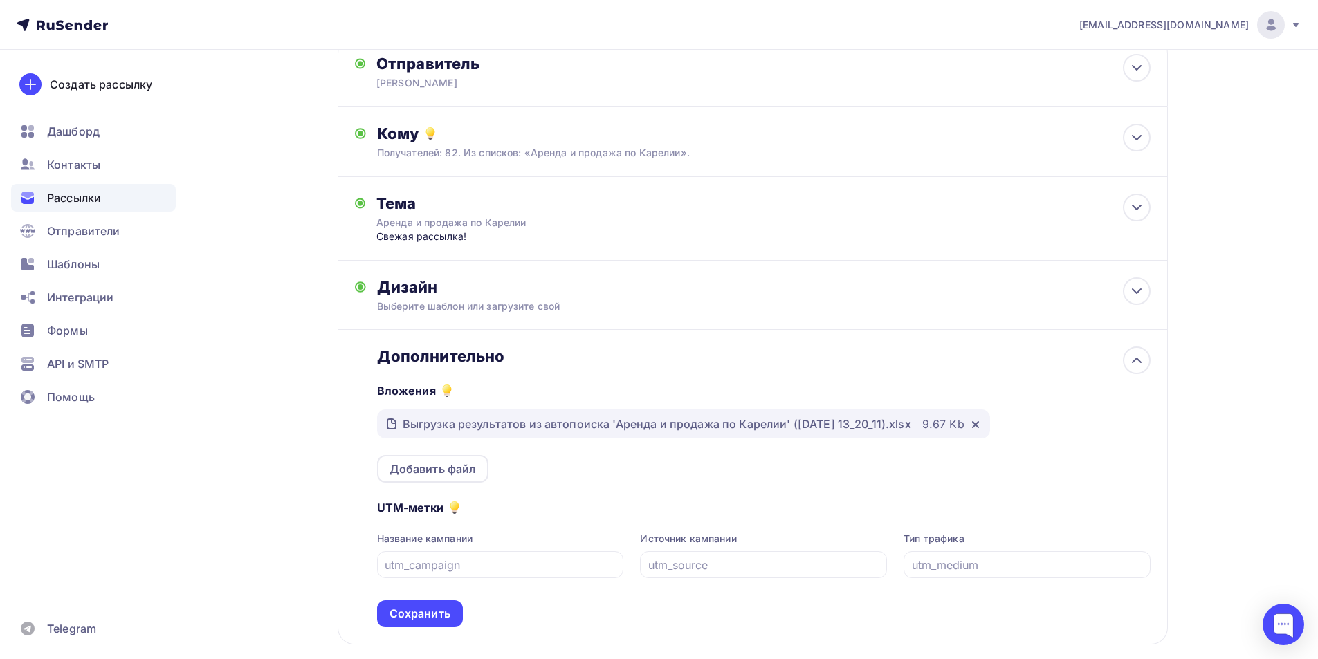
scroll to position [165, 0]
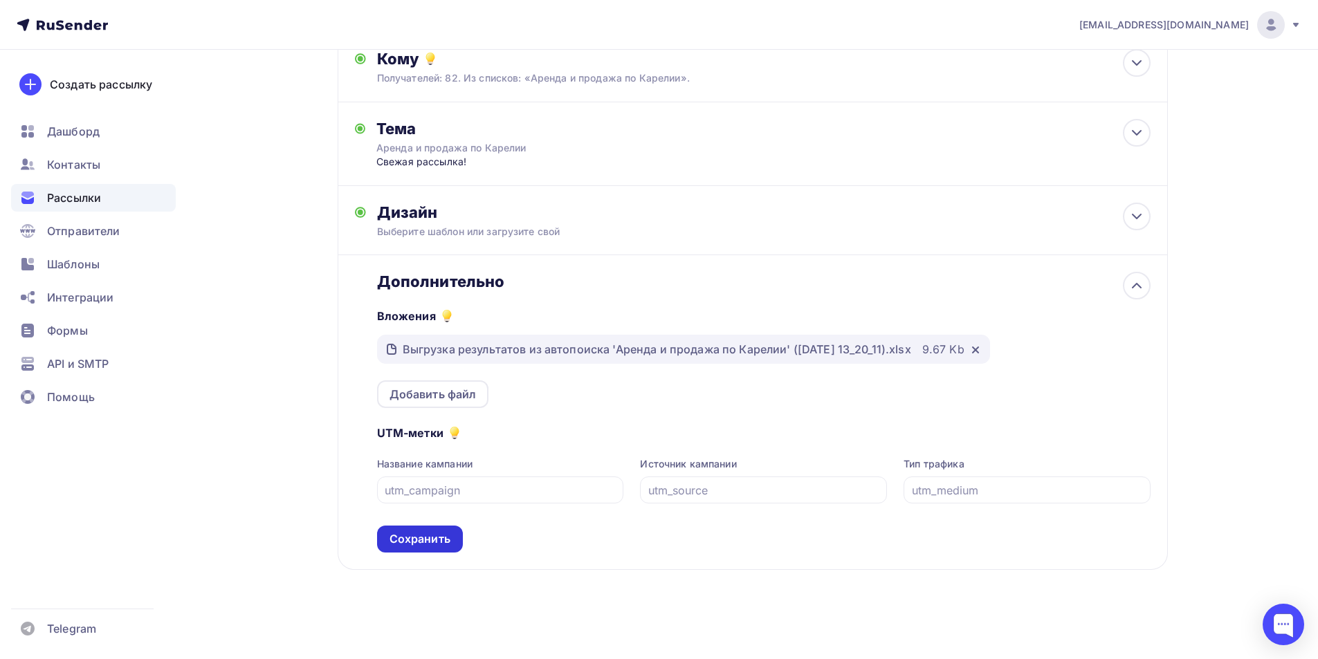
click at [417, 534] on div "Сохранить" at bounding box center [420, 539] width 61 height 16
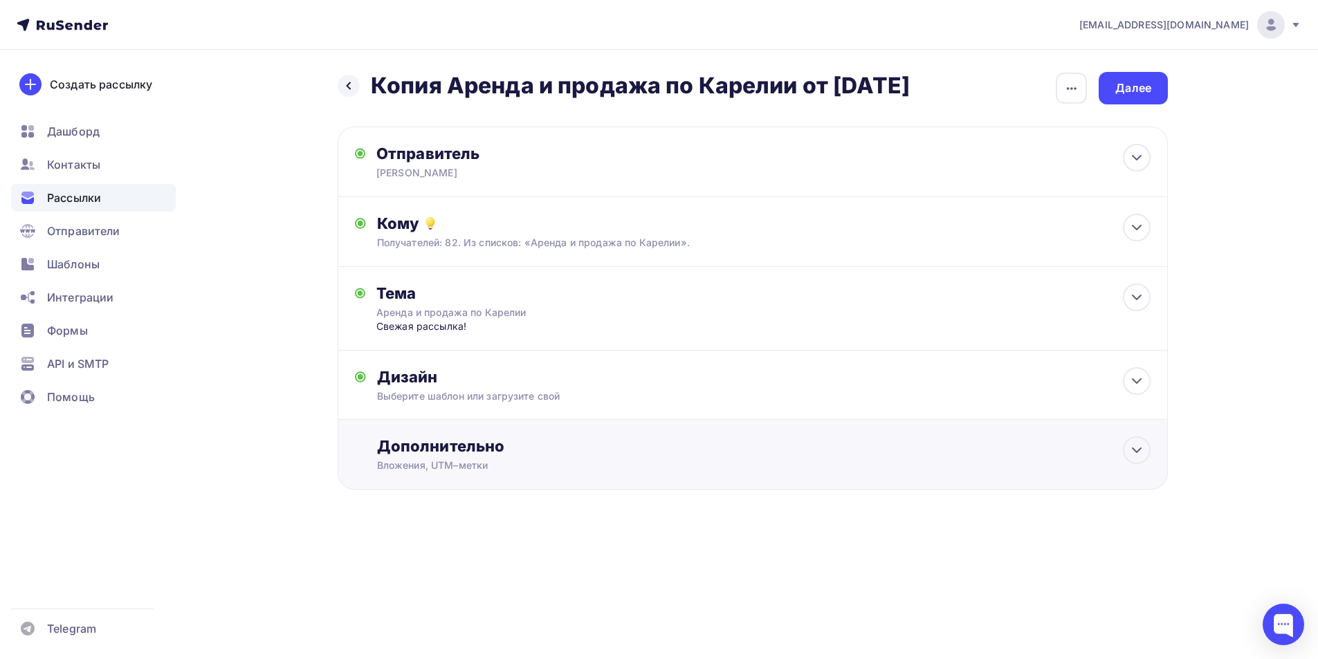
scroll to position [0, 0]
click at [1143, 85] on div "Далее" at bounding box center [1139, 88] width 36 height 16
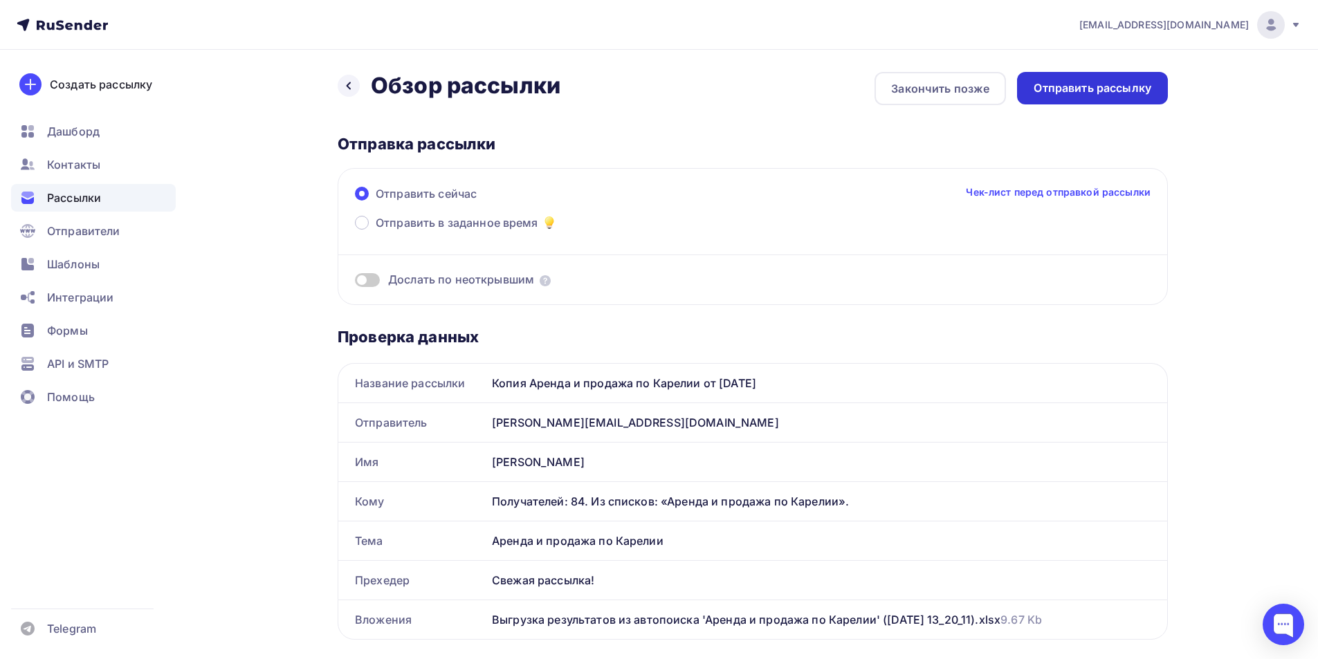
click at [1136, 80] on div "Отправить рассылку" at bounding box center [1092, 88] width 151 height 33
